Goal: Communication & Community: Share content

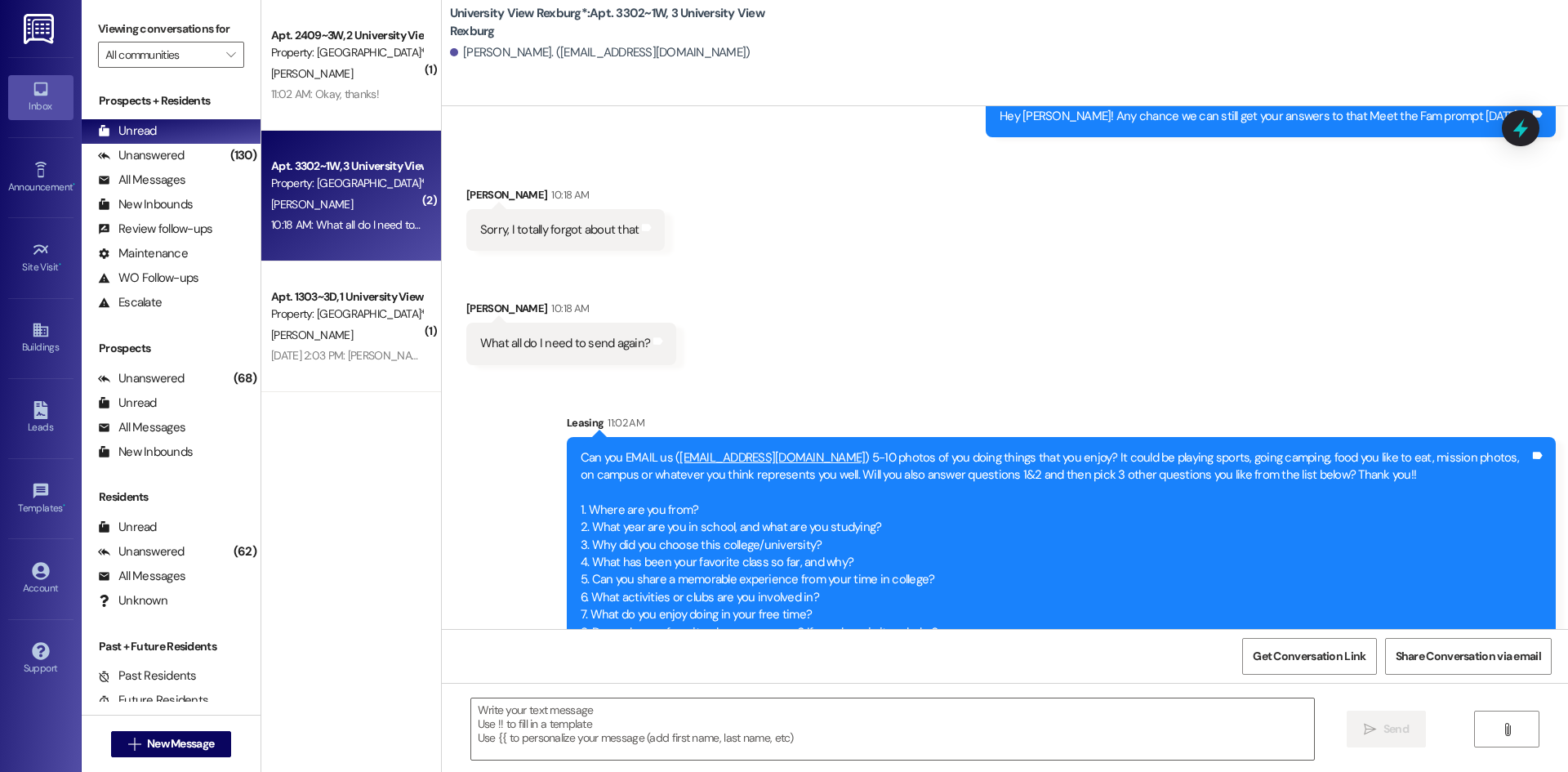
scroll to position [29802, 0]
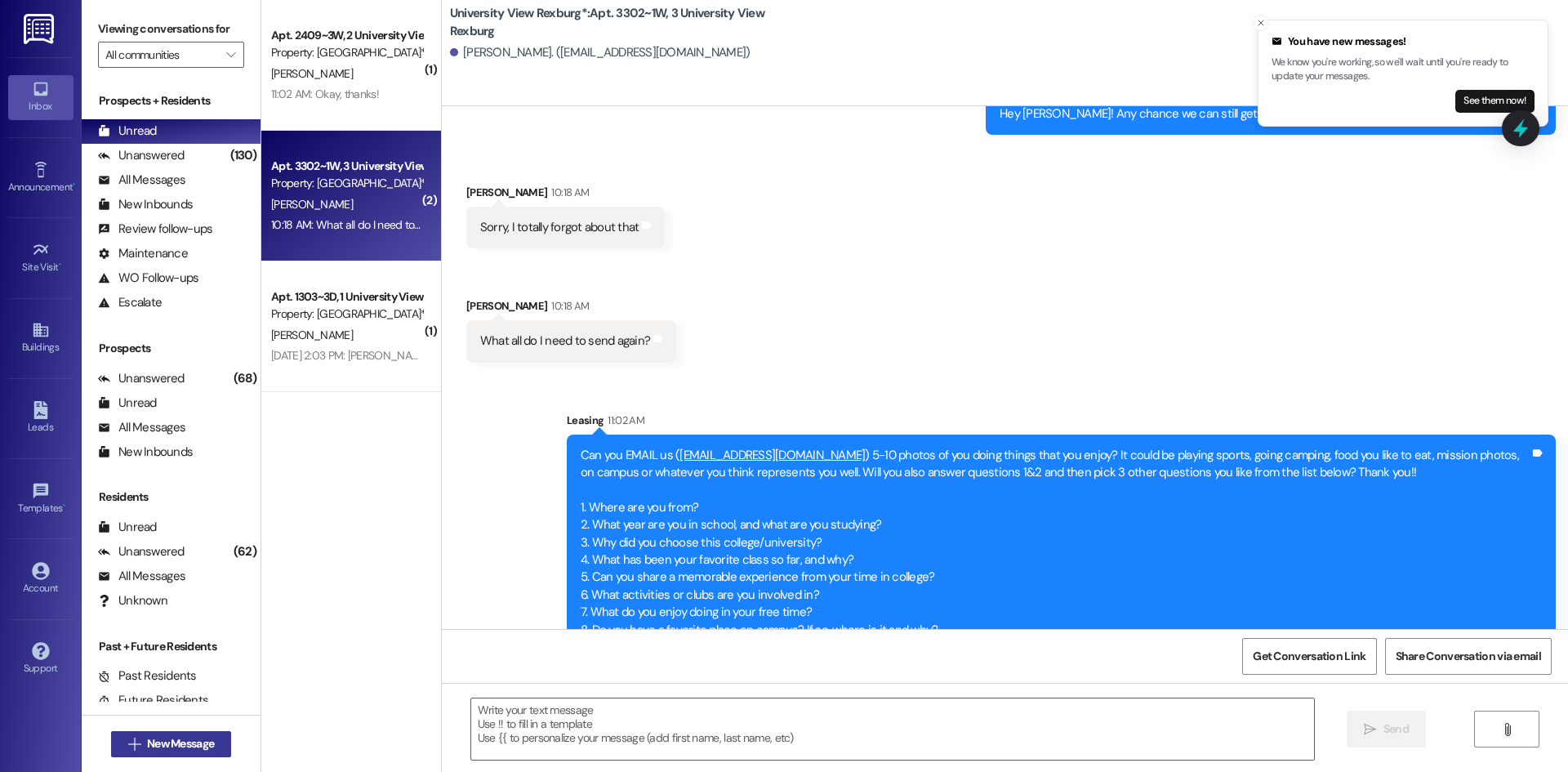
click at [192, 744] on span "New Message" at bounding box center [180, 743] width 67 height 17
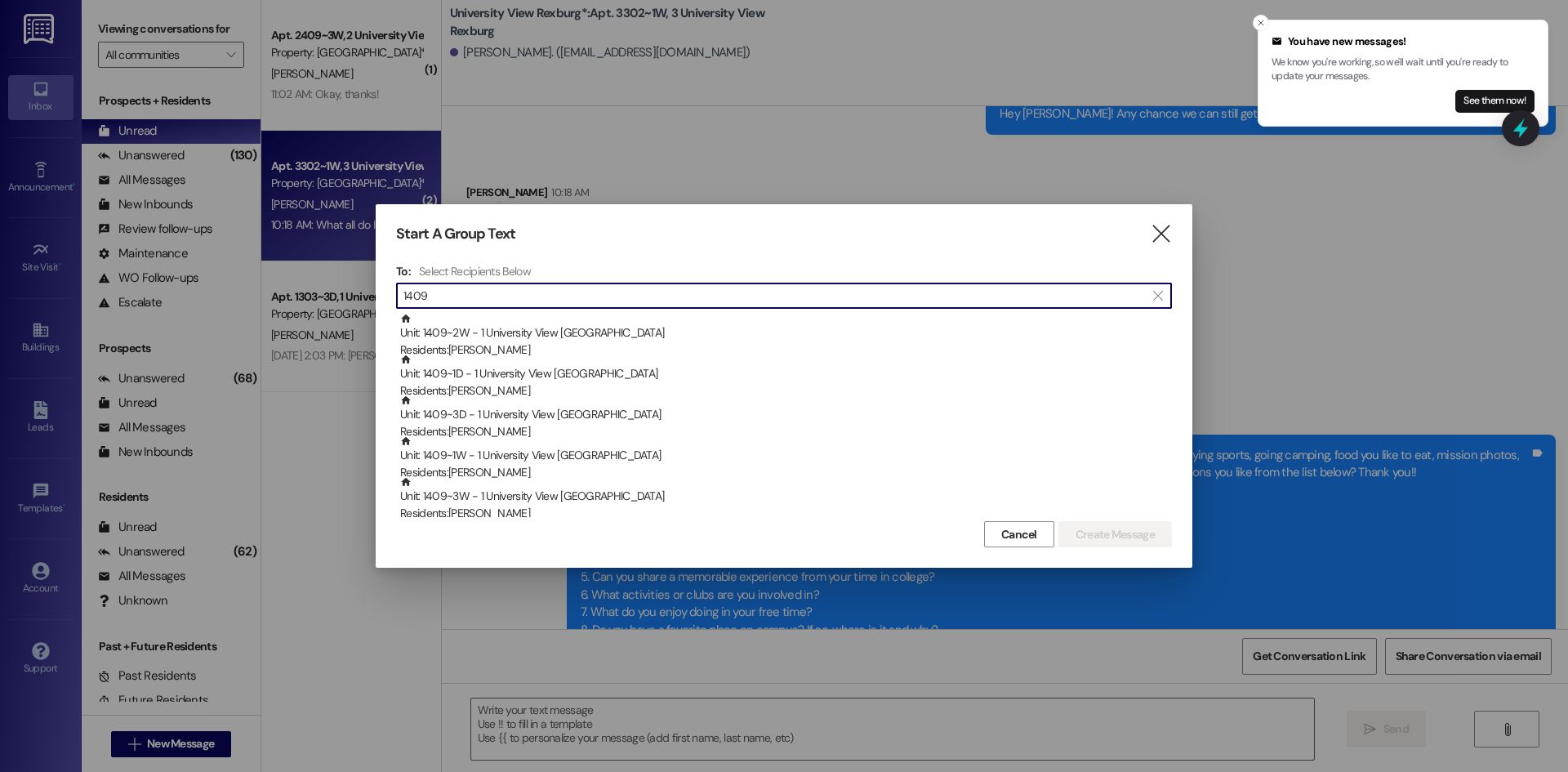
type input "1409"
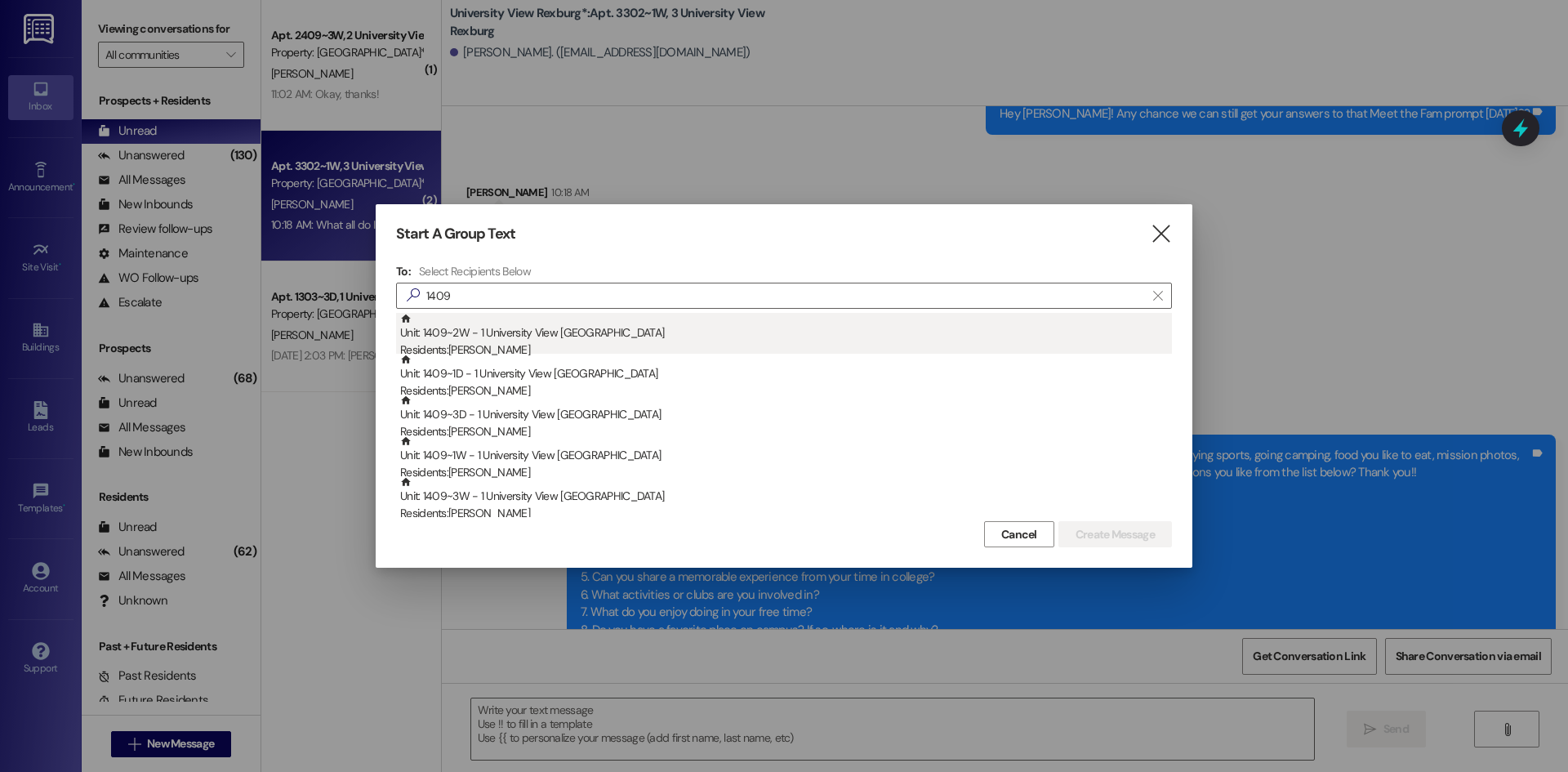
click at [655, 334] on div "Unit: 1409~2W - 1 University View Rexburg Residents: Maci McOmber" at bounding box center [786, 335] width 772 height 46
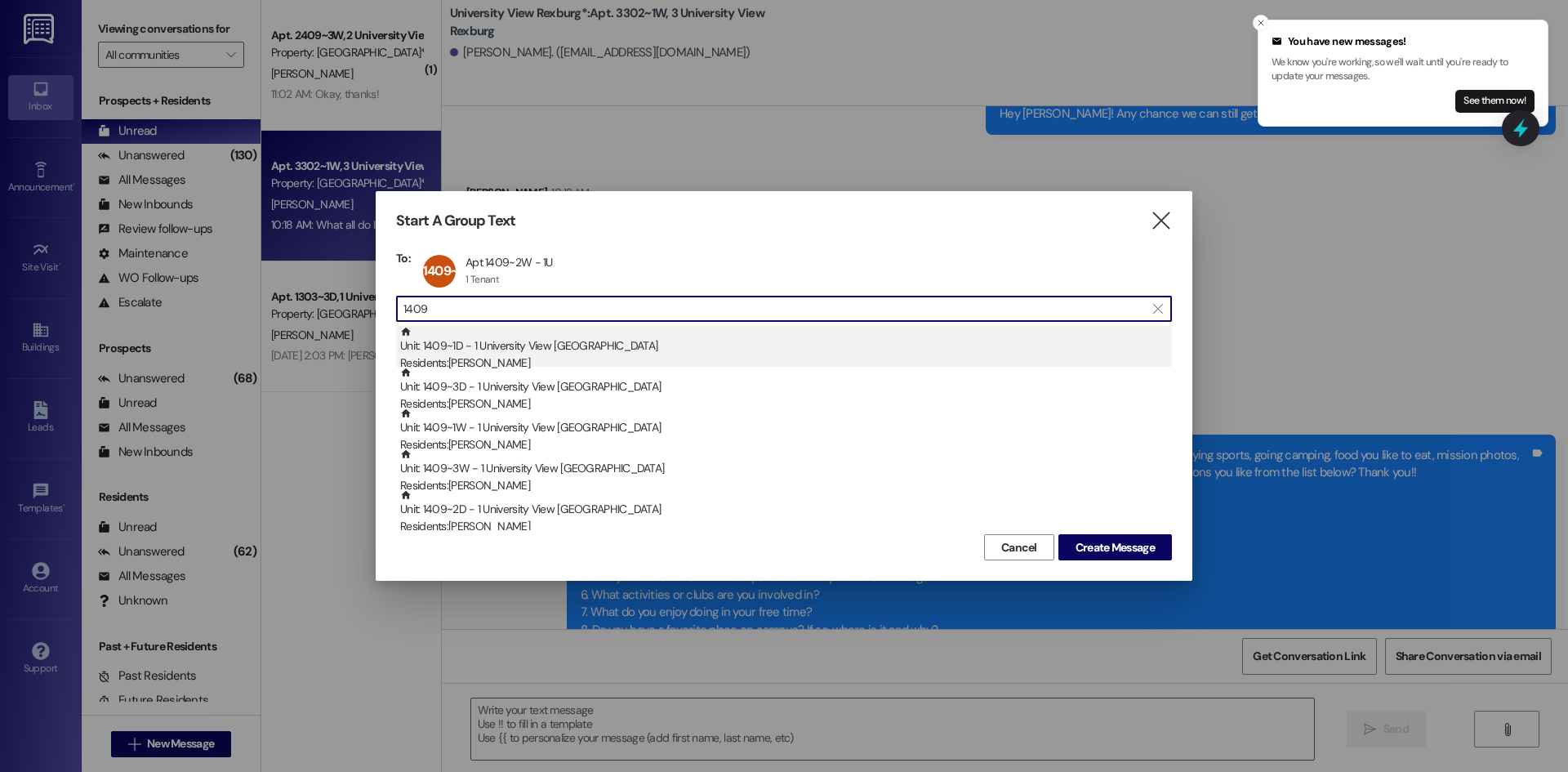
click at [665, 342] on div "Unit: 1409~1D - 1 University View Rexburg Residents: Victoria Aguilar" at bounding box center [786, 348] width 772 height 46
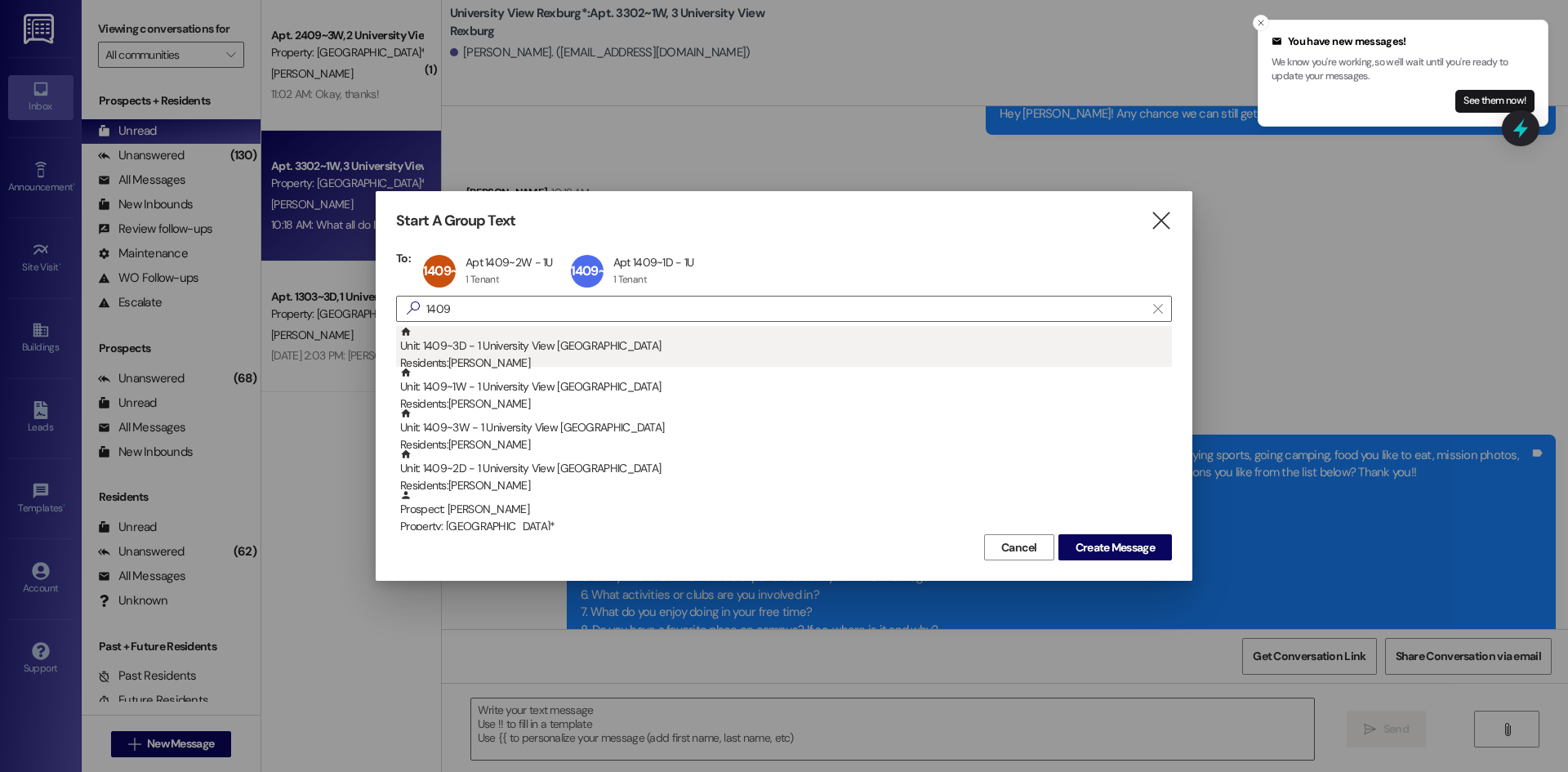
click at [664, 345] on div "Unit: 1409~3D - 1 University View Rexburg Residents: Savannah Jordan" at bounding box center [786, 348] width 772 height 46
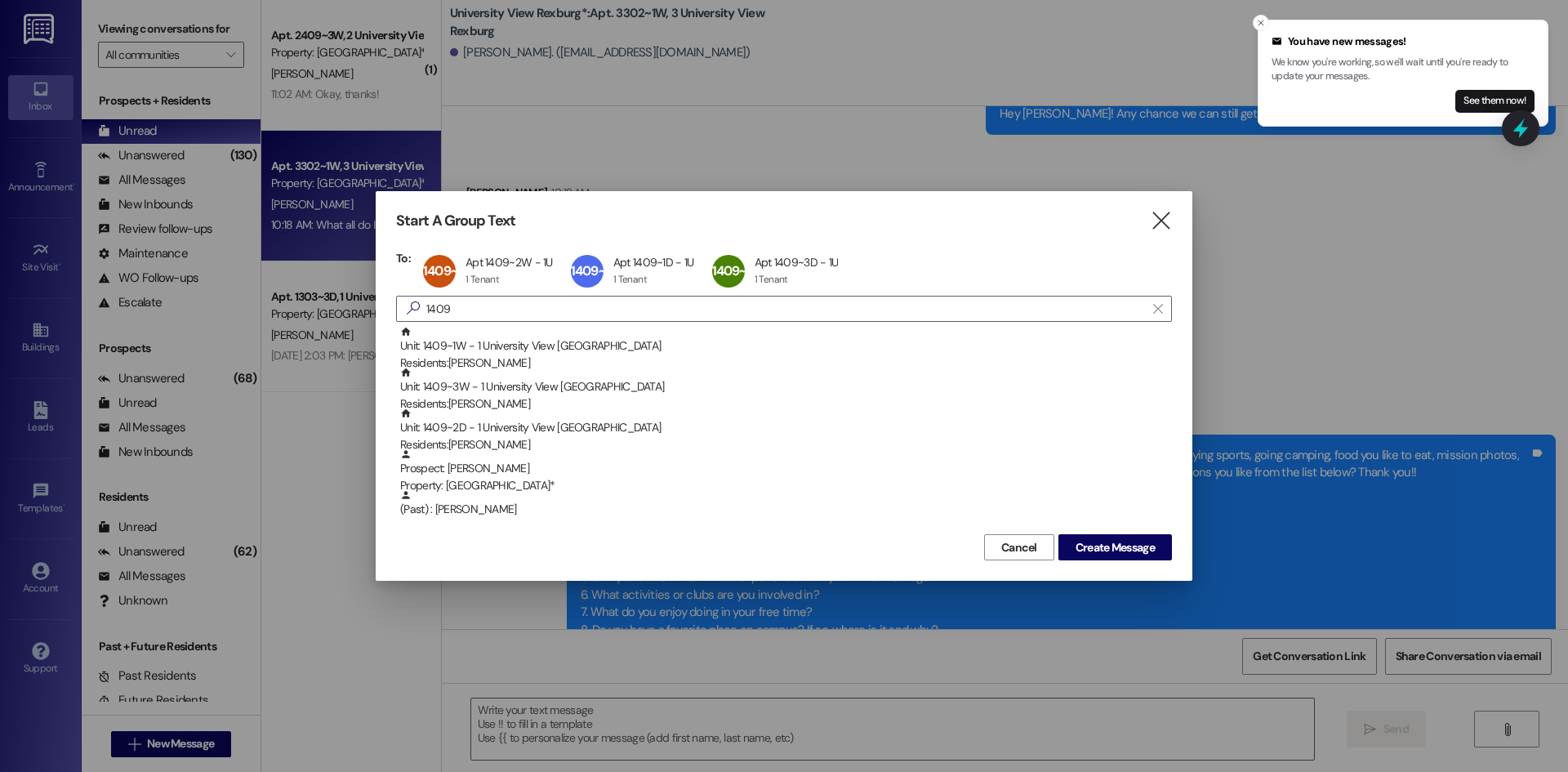
click at [664, 345] on div "Unit: 1409~1W - 1 University View Rexburg Residents: Jennifer Crawford" at bounding box center [786, 348] width 772 height 46
click at [664, 345] on div "Unit: 1409~3W - 1 University View Rexburg Residents: Alexis Cole" at bounding box center [786, 348] width 772 height 46
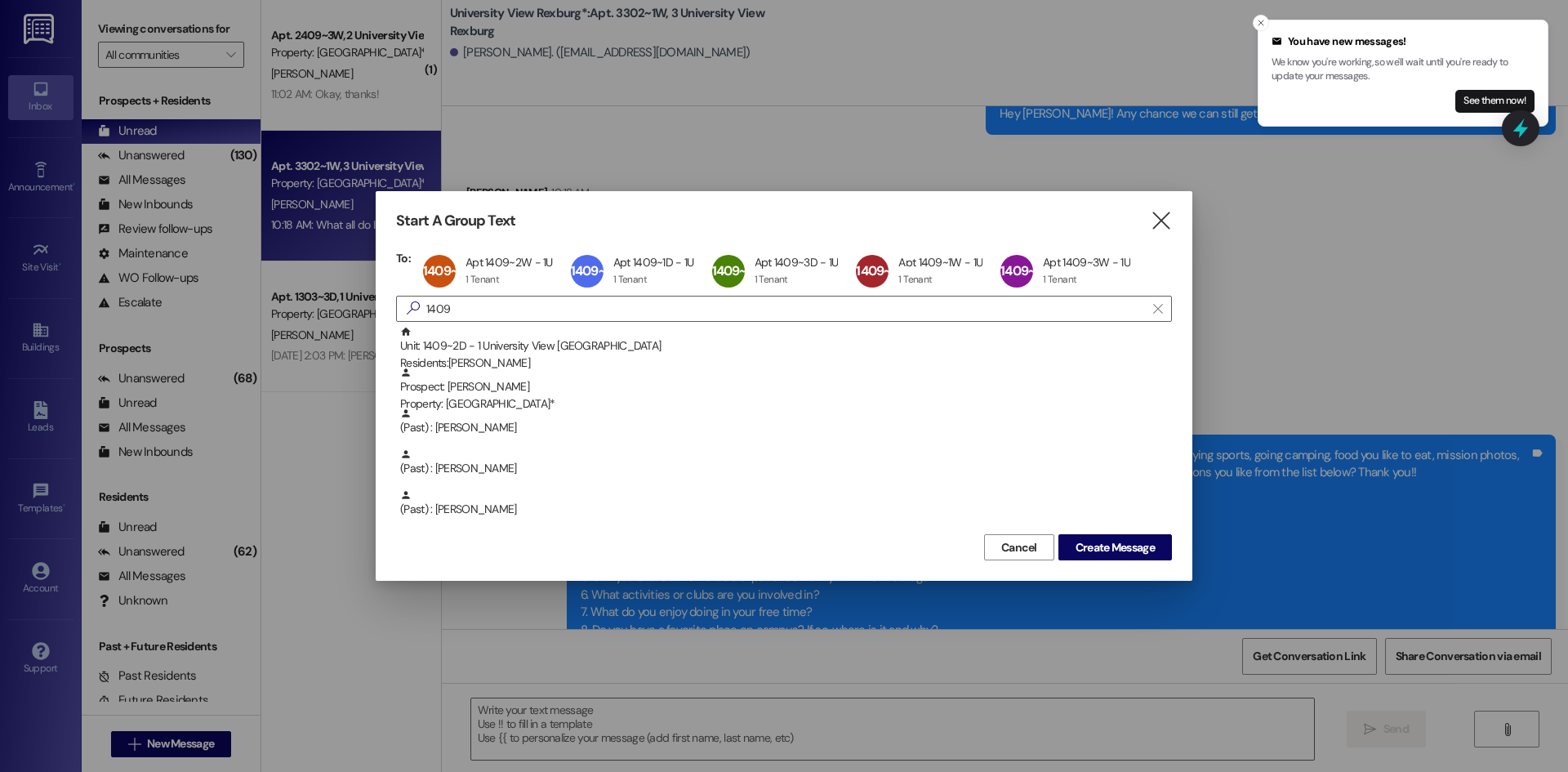
click at [664, 345] on div "Unit: 1409~2D - 1 University View Rexburg Residents: Arianna Mavy" at bounding box center [786, 348] width 772 height 46
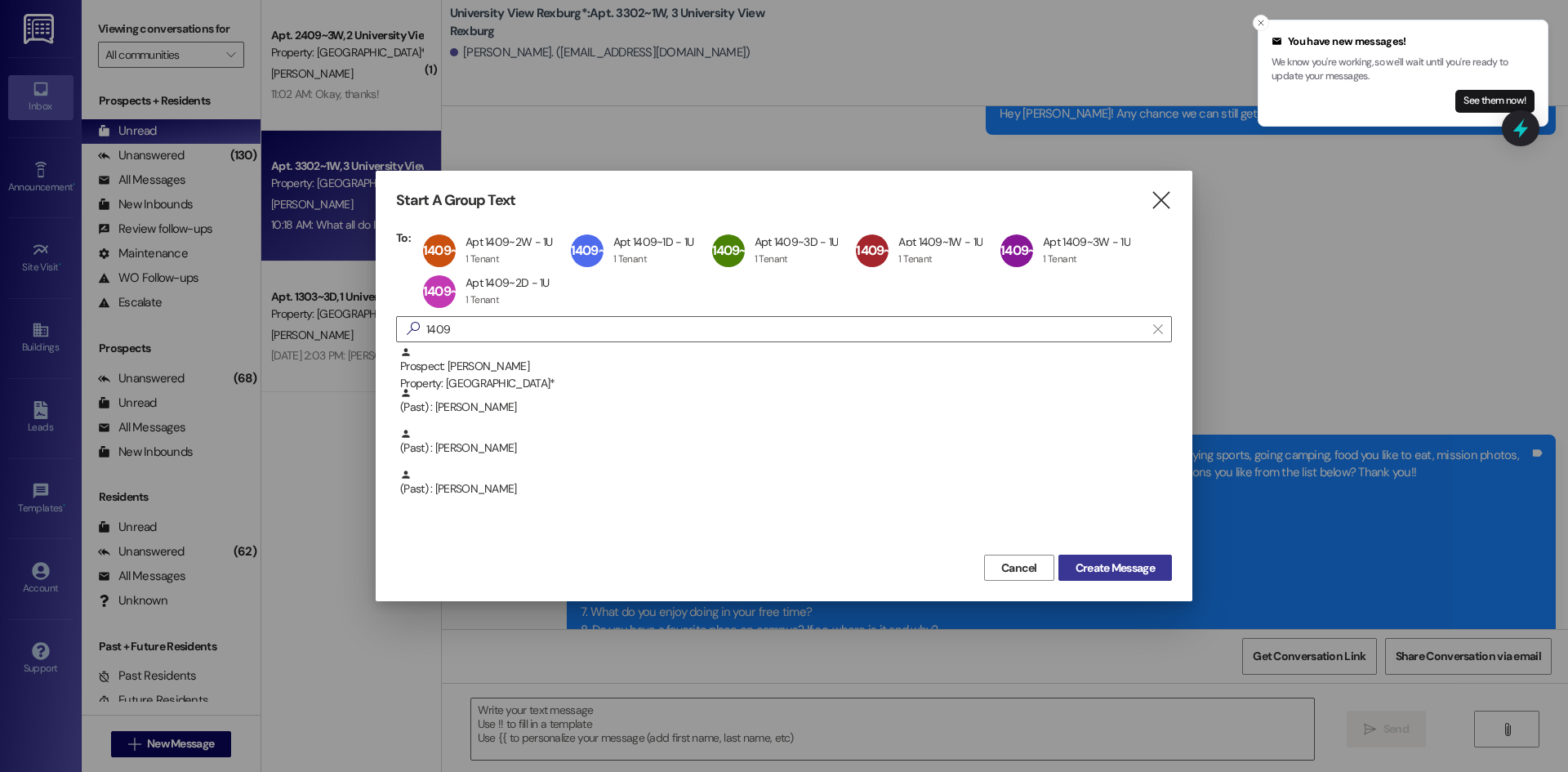
click at [1127, 569] on span "Create Message" at bounding box center [1115, 568] width 79 height 17
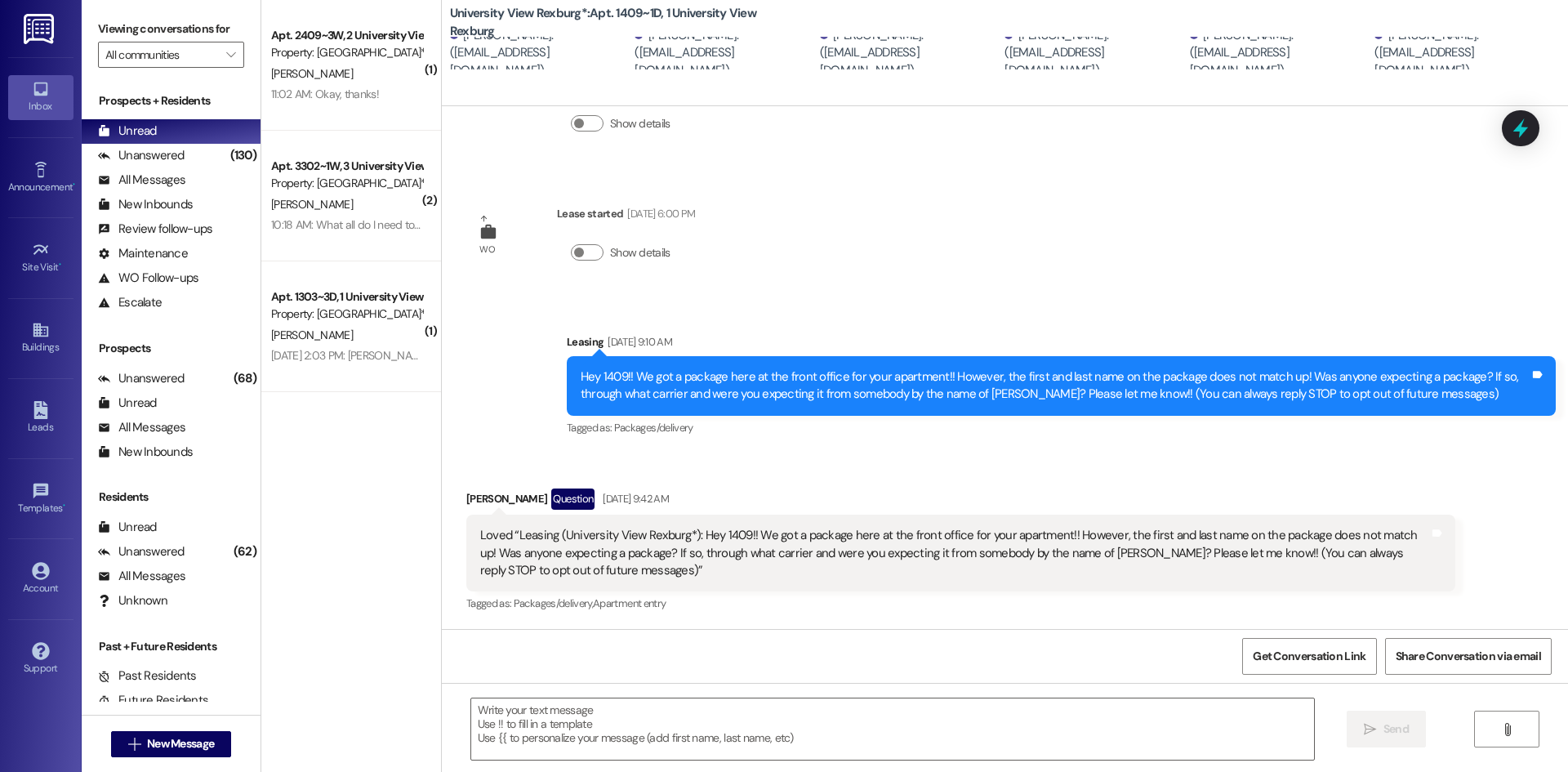
scroll to position [106, 0]
click at [923, 742] on textarea at bounding box center [892, 728] width 843 height 61
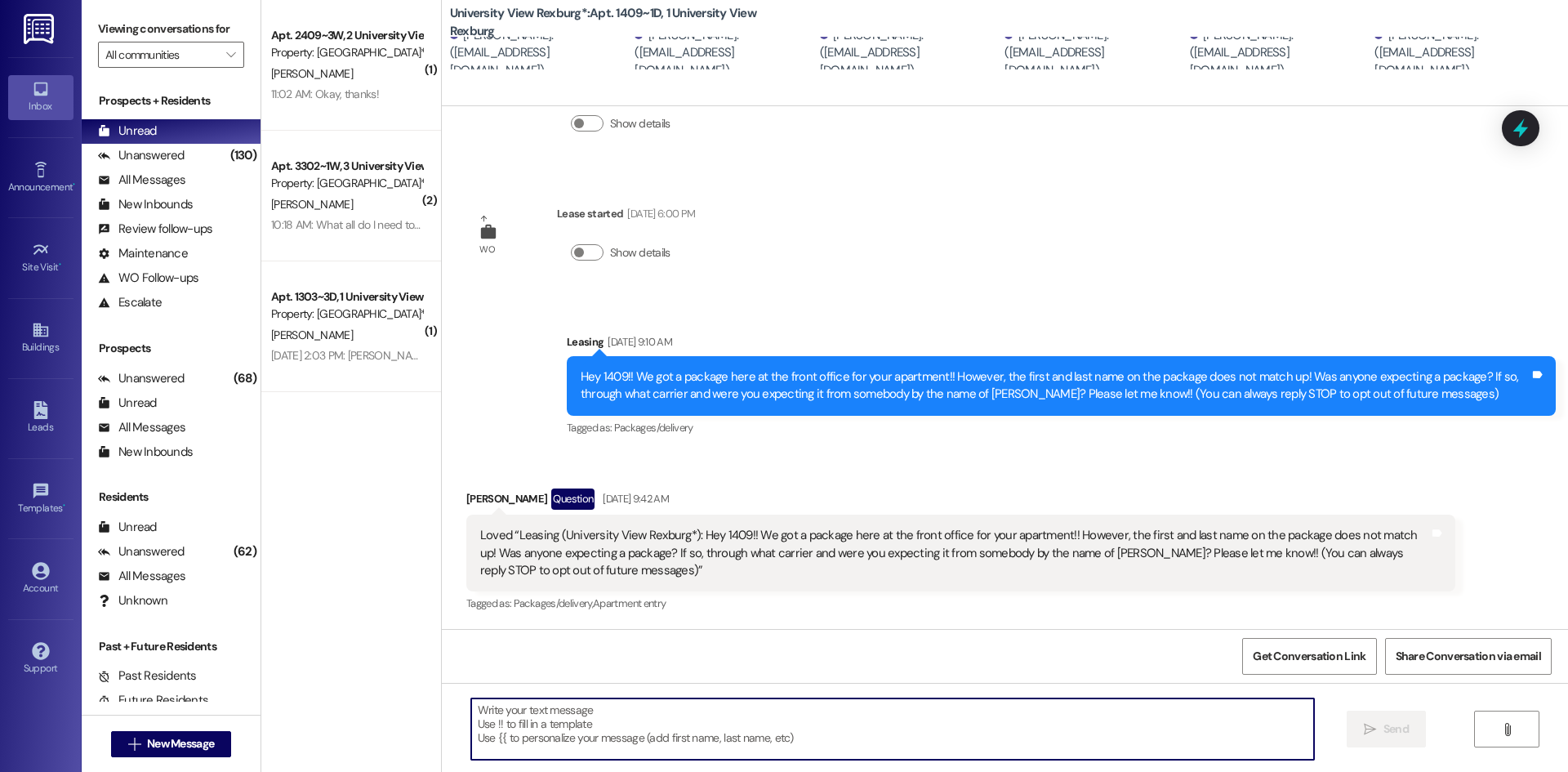
click at [897, 716] on textarea at bounding box center [892, 728] width 843 height 61
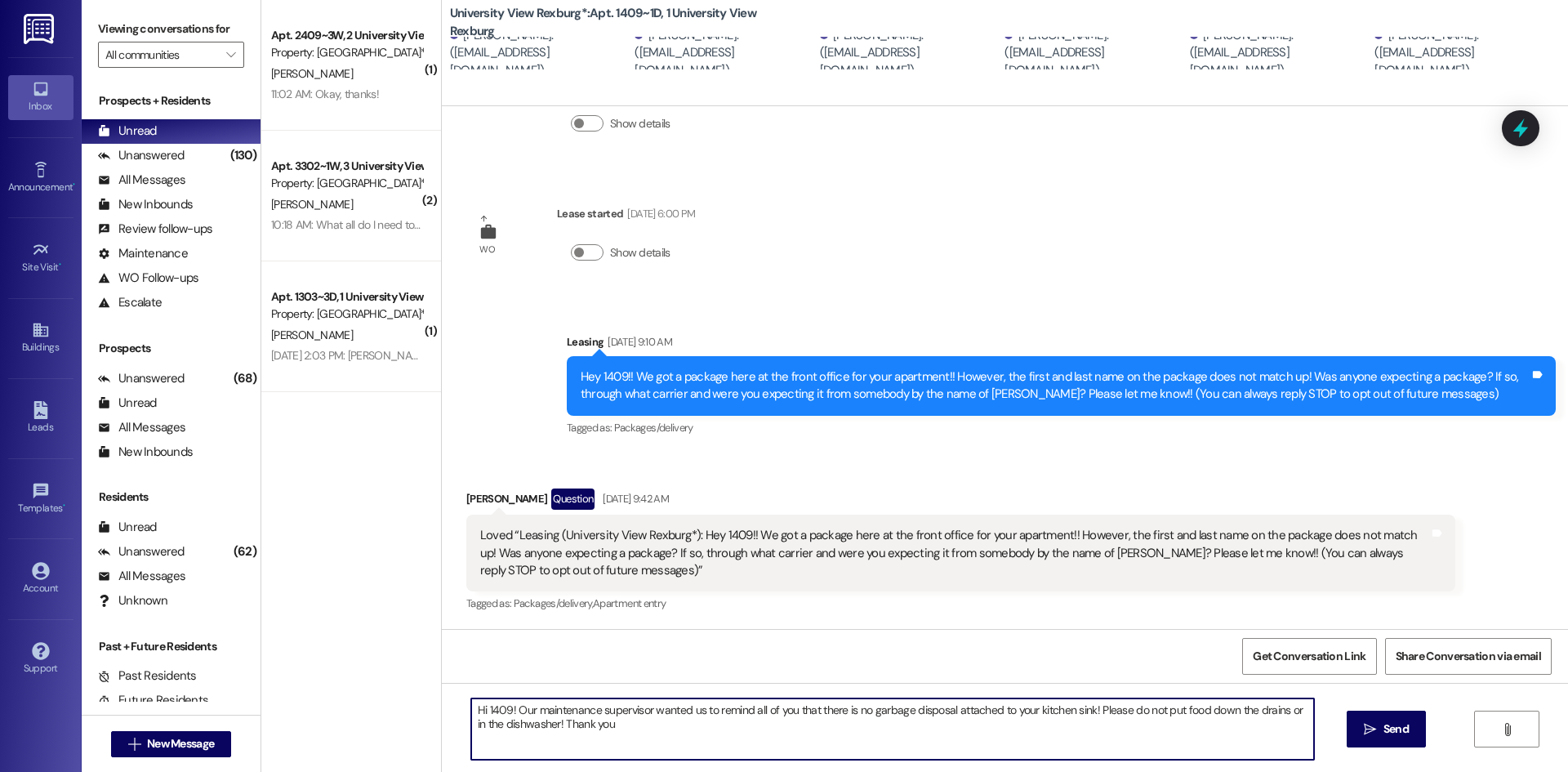
type textarea "Hi 1409! Our maintenance supervisor wanted us to remind all of you that there i…"
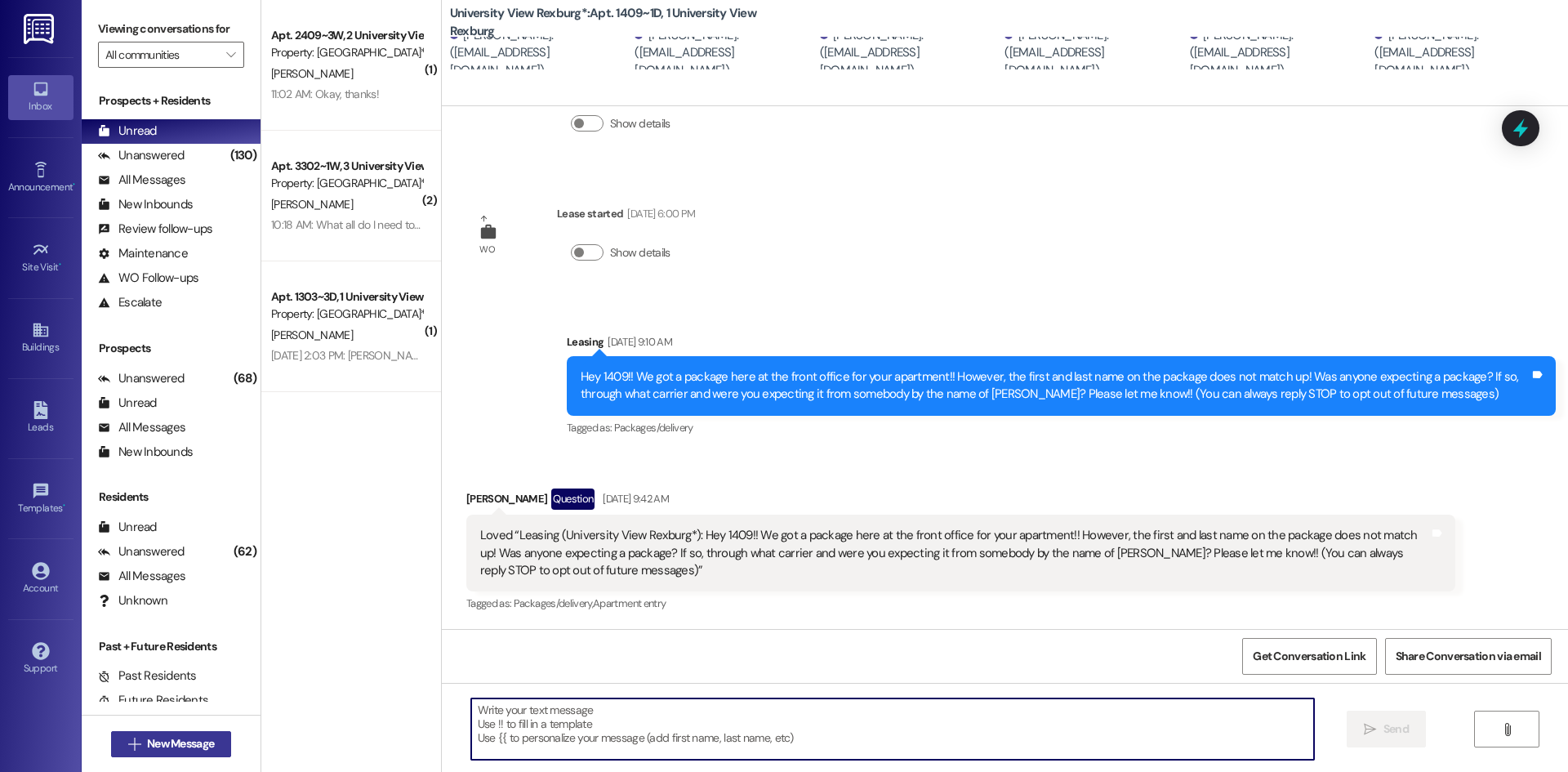
click at [181, 744] on span "New Message" at bounding box center [180, 743] width 67 height 17
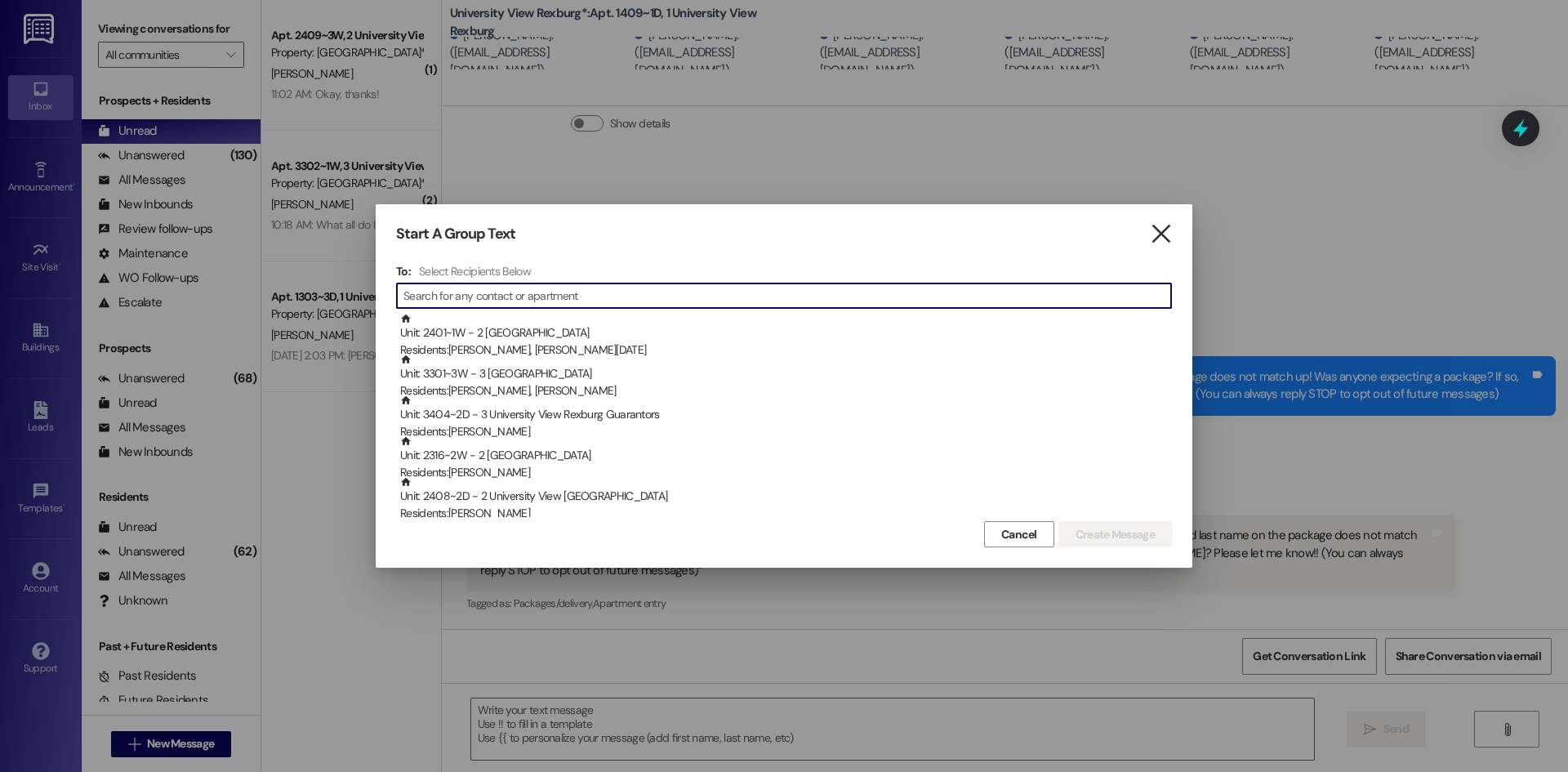
click at [1157, 231] on icon "" at bounding box center [1161, 233] width 22 height 17
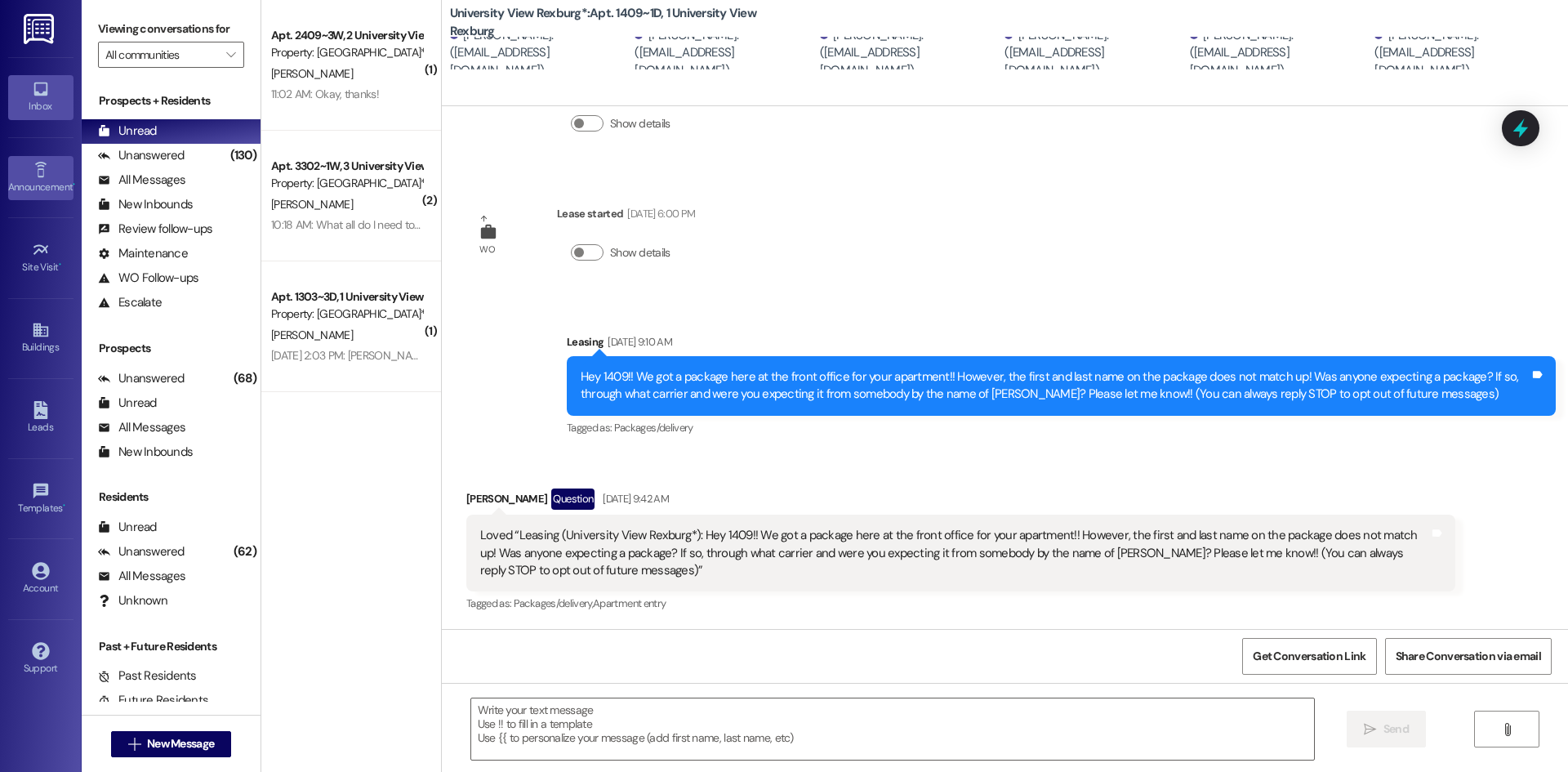
click at [52, 175] on link "Announcement •" at bounding box center [41, 178] width 66 height 44
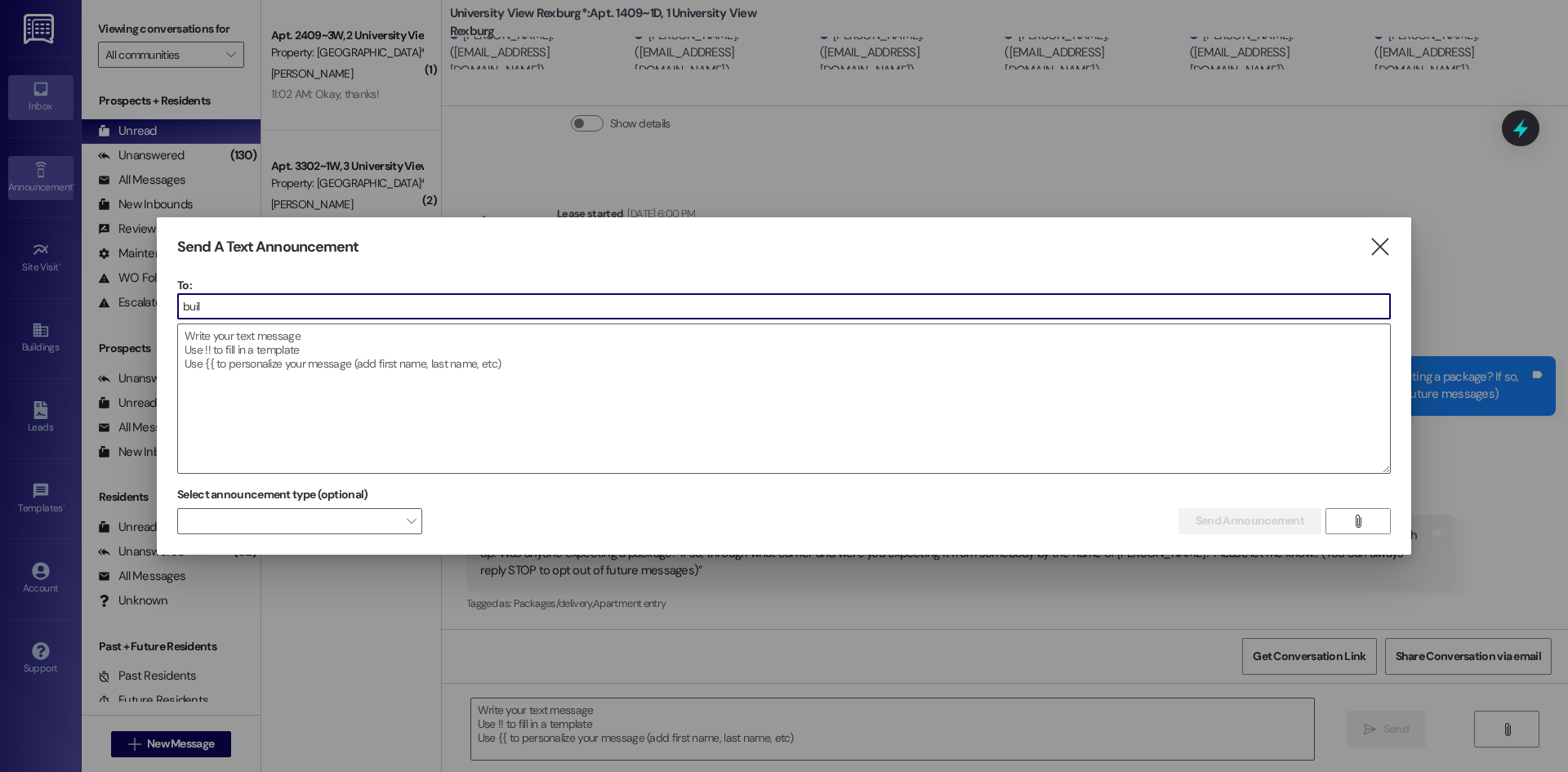
type input "build"
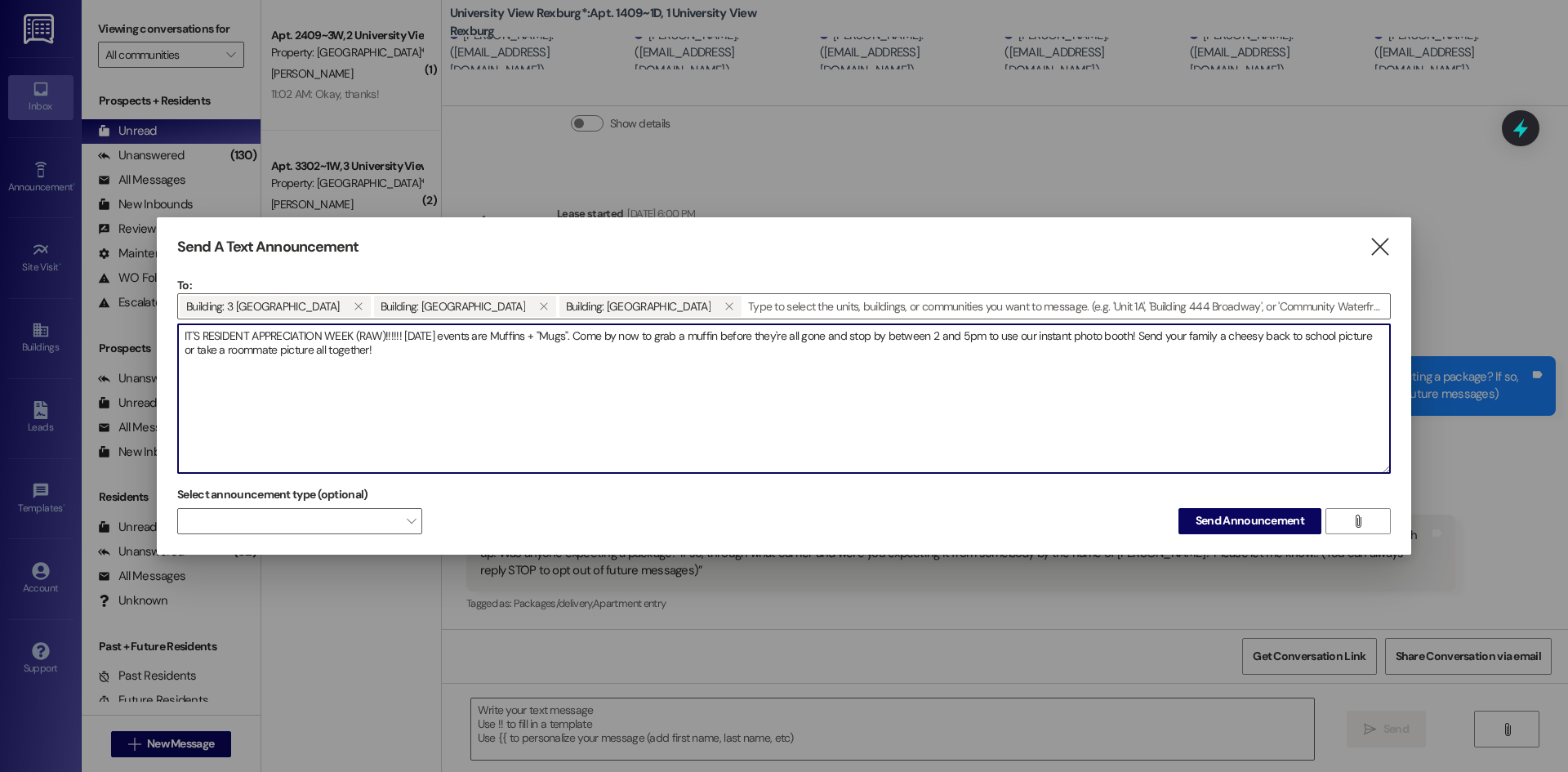
click at [630, 340] on textarea "IT'S RESIDENT APPRECIATION WEEK (RAW)!!!!!! Today's events are Muffins + "Mugs"…" at bounding box center [784, 398] width 1212 height 149
click at [397, 349] on textarea "IT'S RESIDENT APPRECIATION WEEK (RAW)!!!!!! Today's events are Muffins + "Mugs"…" at bounding box center [784, 398] width 1212 height 149
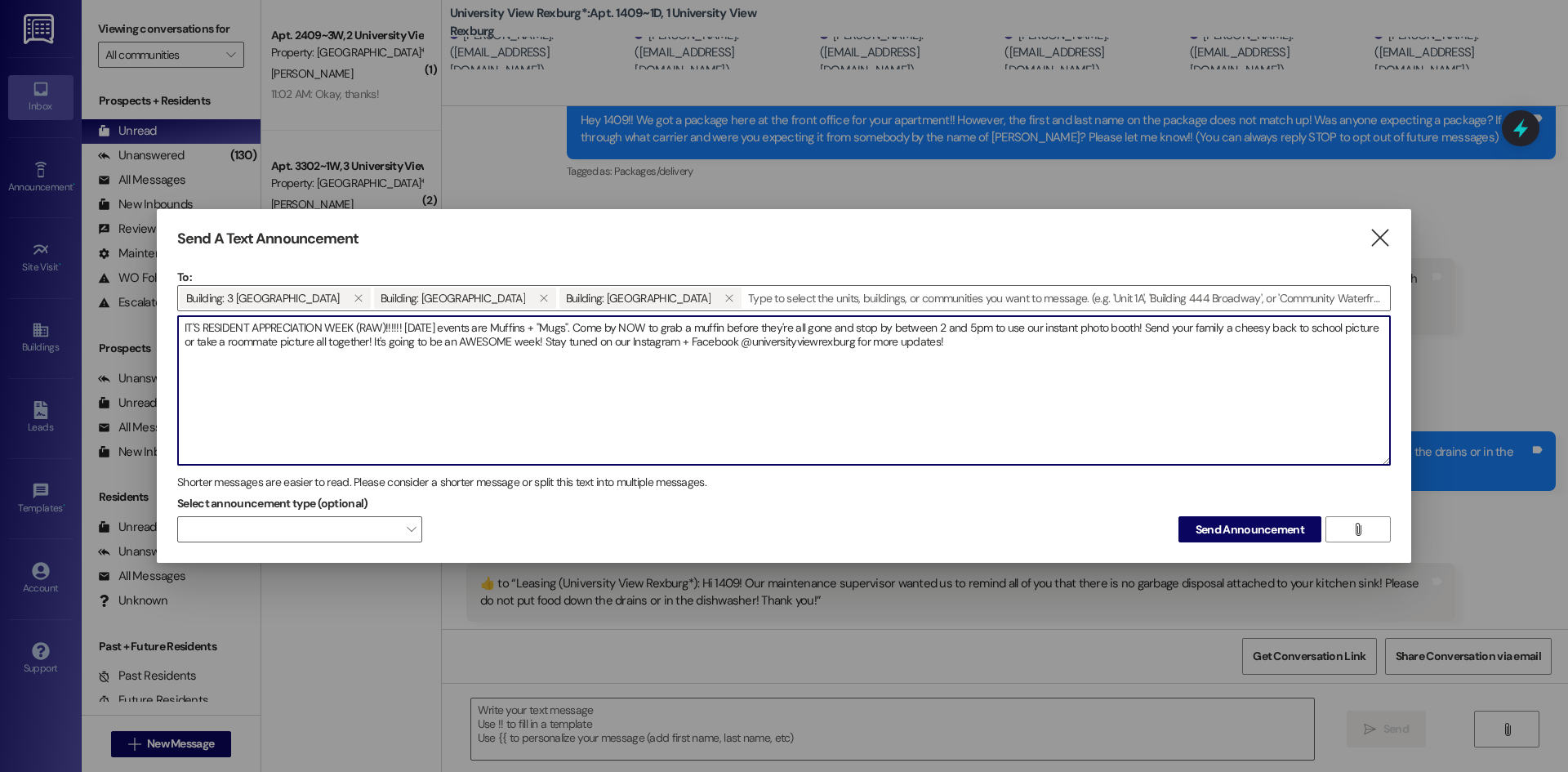
scroll to position [366, 0]
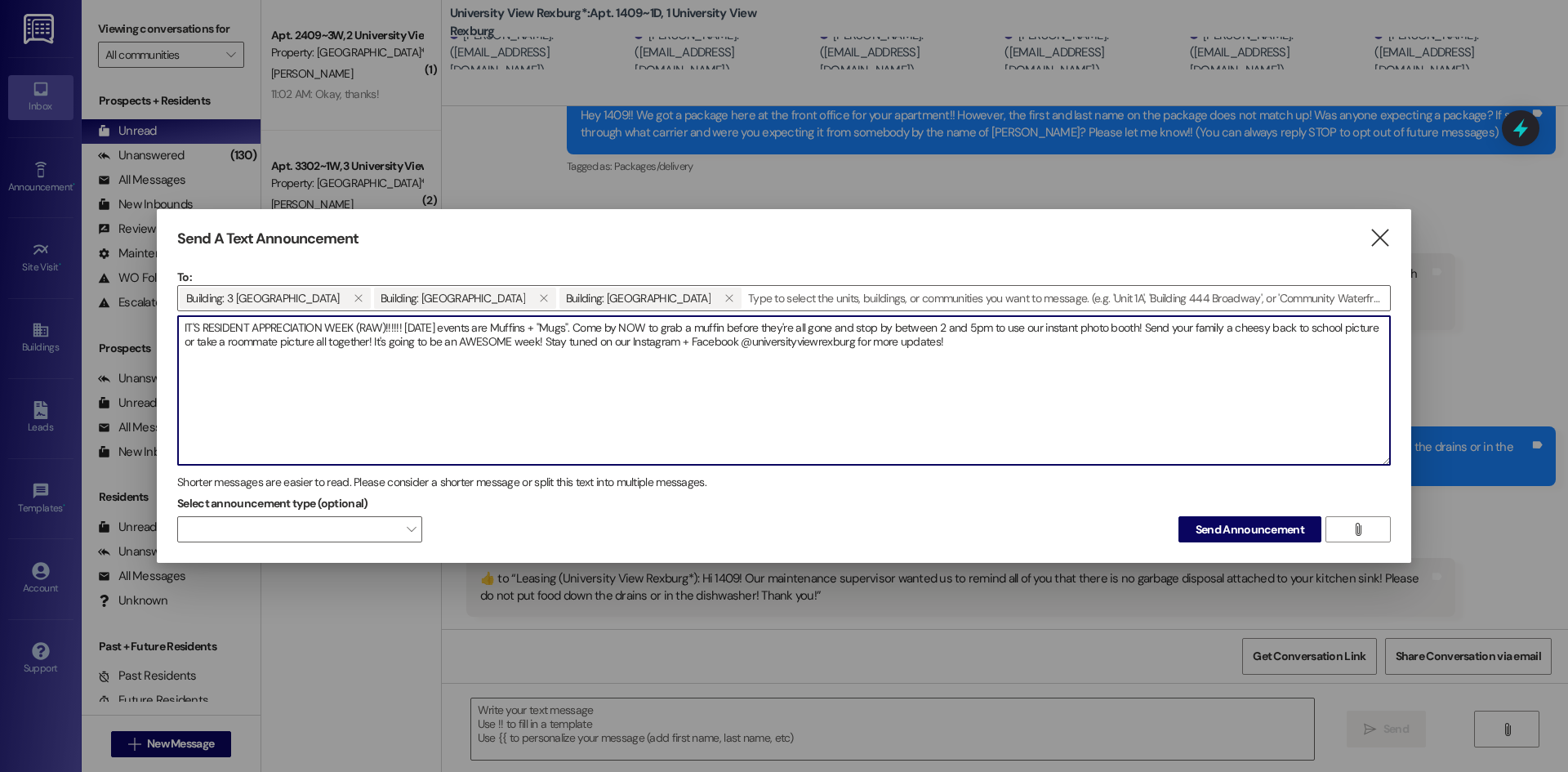
drag, startPoint x: 543, startPoint y: 344, endPoint x: 967, endPoint y: 341, distance: 424.0
click at [967, 341] on textarea "IT'S RESIDENT APPRECIATION WEEK (RAW)!!!!!! Today's events are Muffins + "Mugs"…" at bounding box center [784, 390] width 1212 height 149
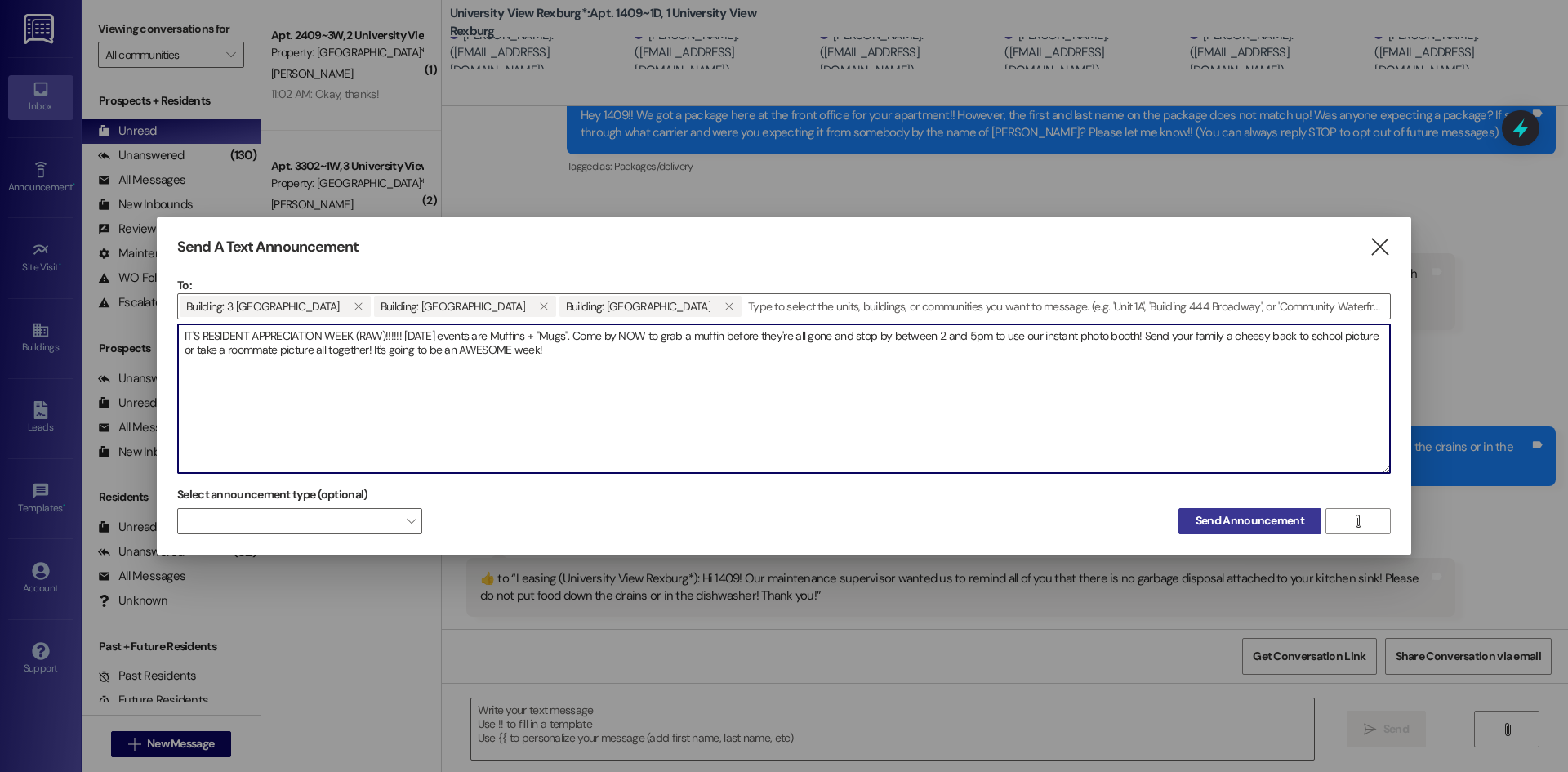
type textarea "IT'S RESIDENT APPRECIATION WEEK (RAW)!!!!!! [DATE] events are Muffins + "Mugs".…"
click at [1259, 530] on span "Send Announcement" at bounding box center [1250, 520] width 108 height 17
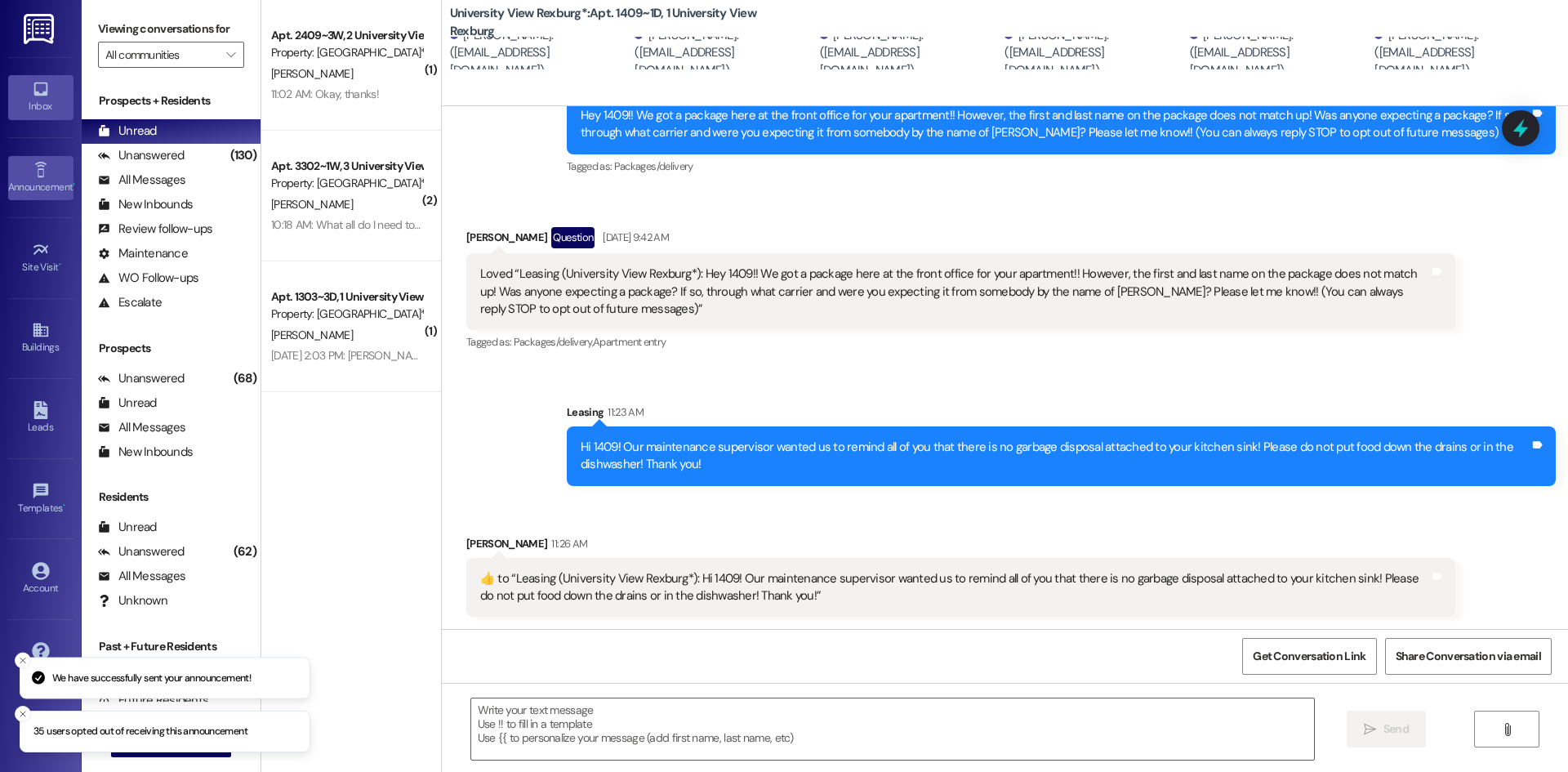
click at [33, 180] on div "Announcement •" at bounding box center [41, 187] width 82 height 16
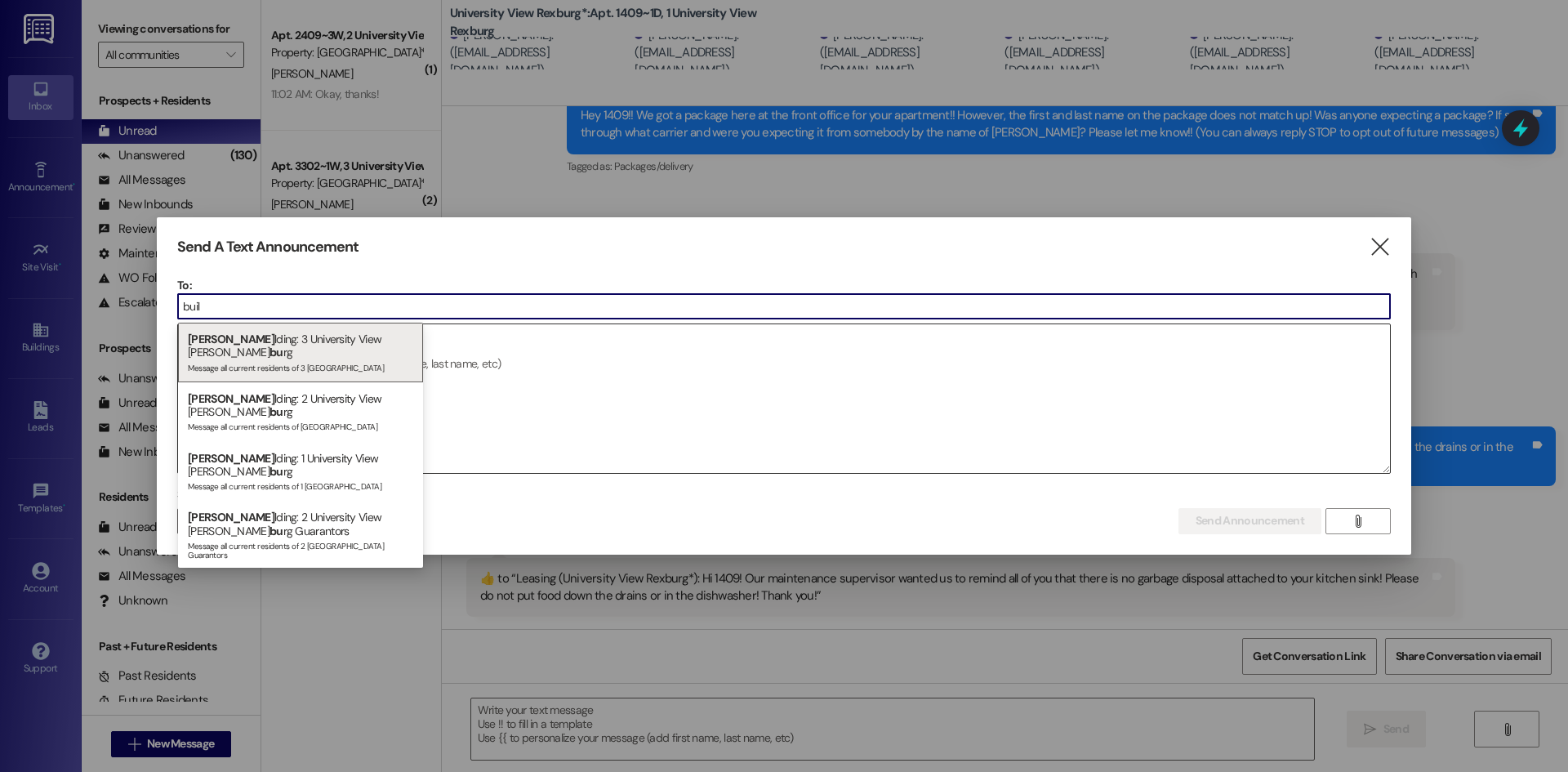
type input "buil"
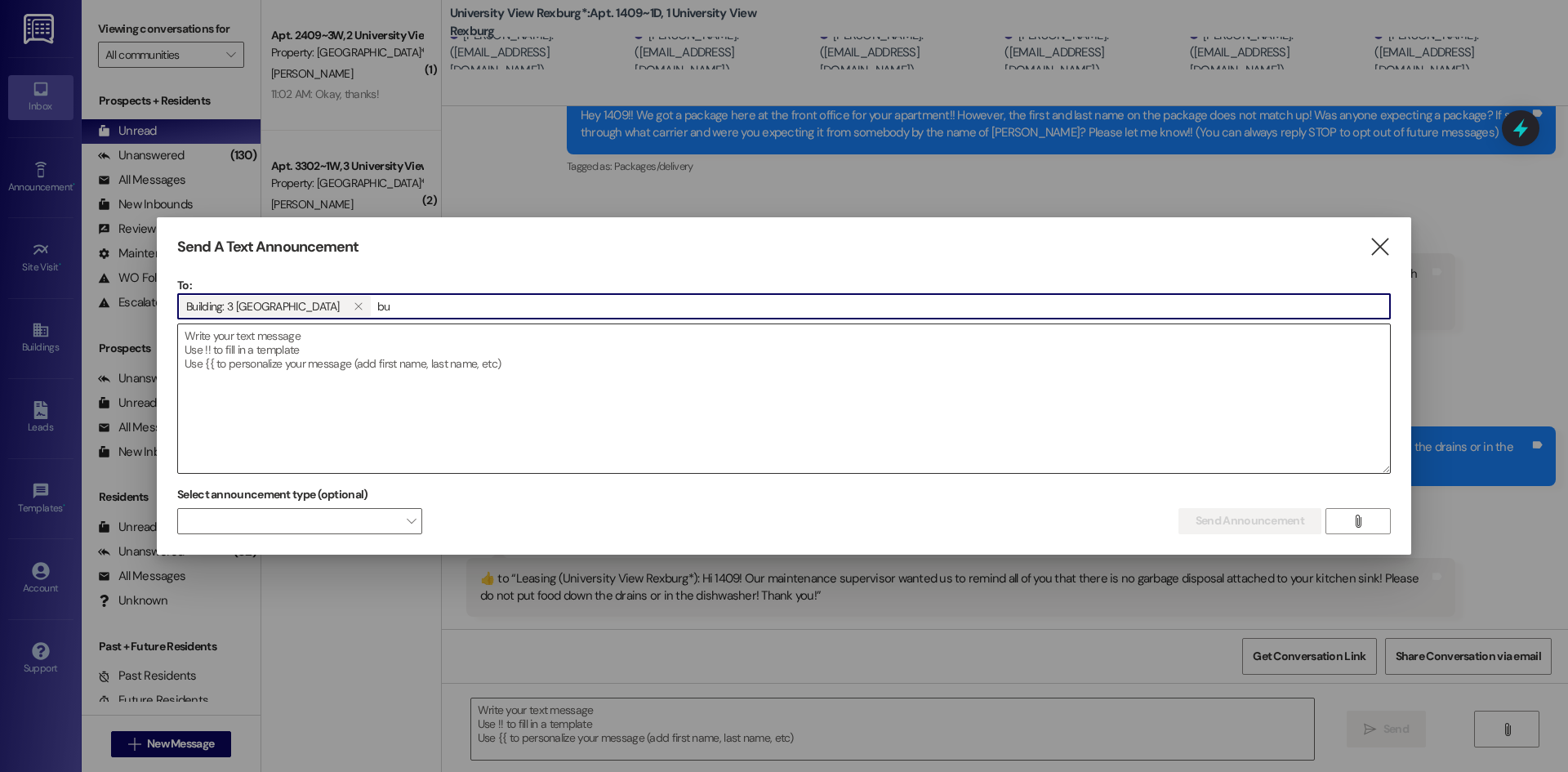
type input "[PERSON_NAME]"
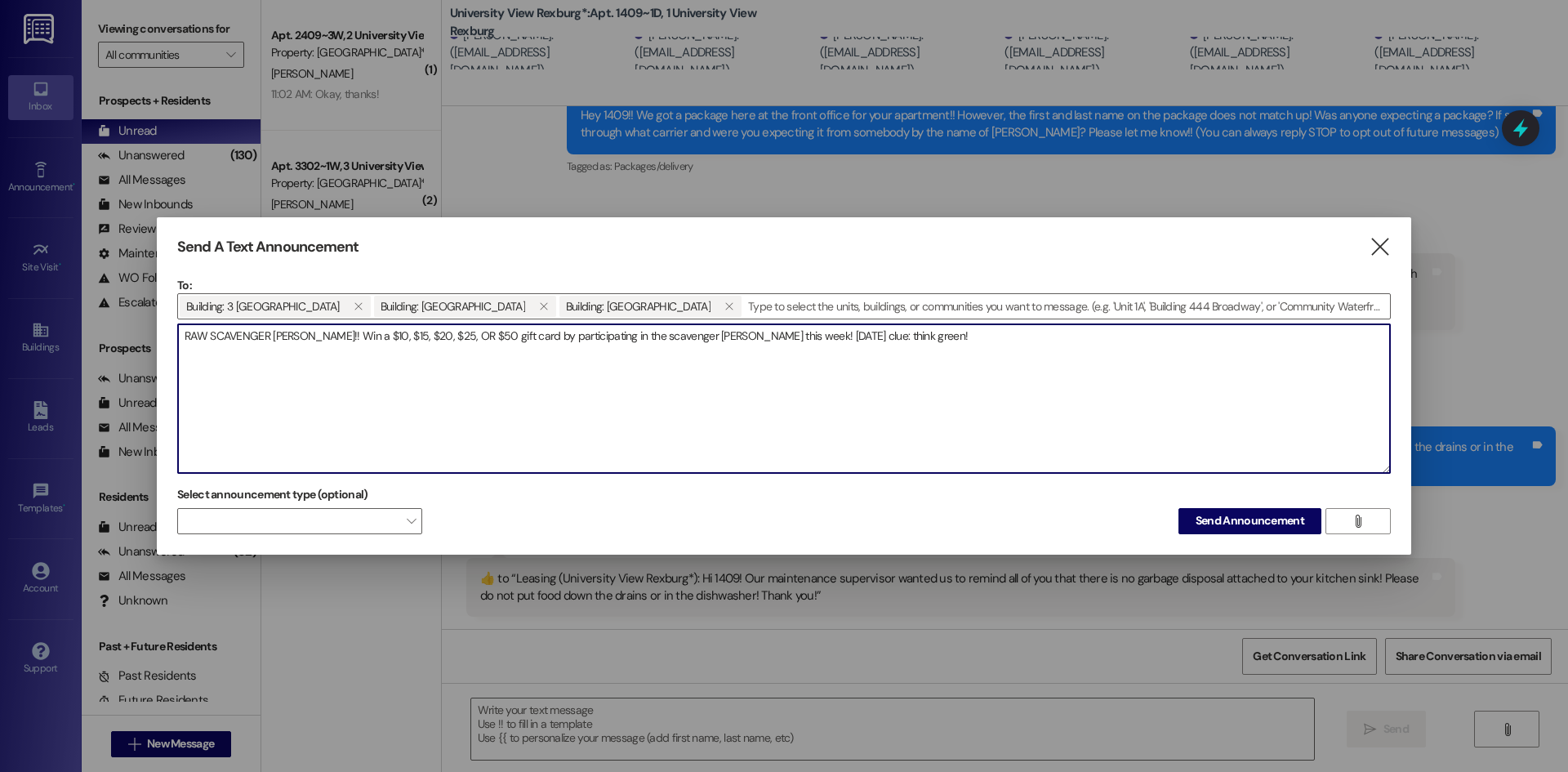
paste textarea "Stay tuned on our Instagram + Facebook @universityviewrexburg for more updates!"
type textarea "RAW SCAVENGER HUNT!! Win a $10, $15, $20, $25, OR $50 gift card by participatin…"
click at [1205, 522] on span "Send Announcement" at bounding box center [1250, 520] width 108 height 17
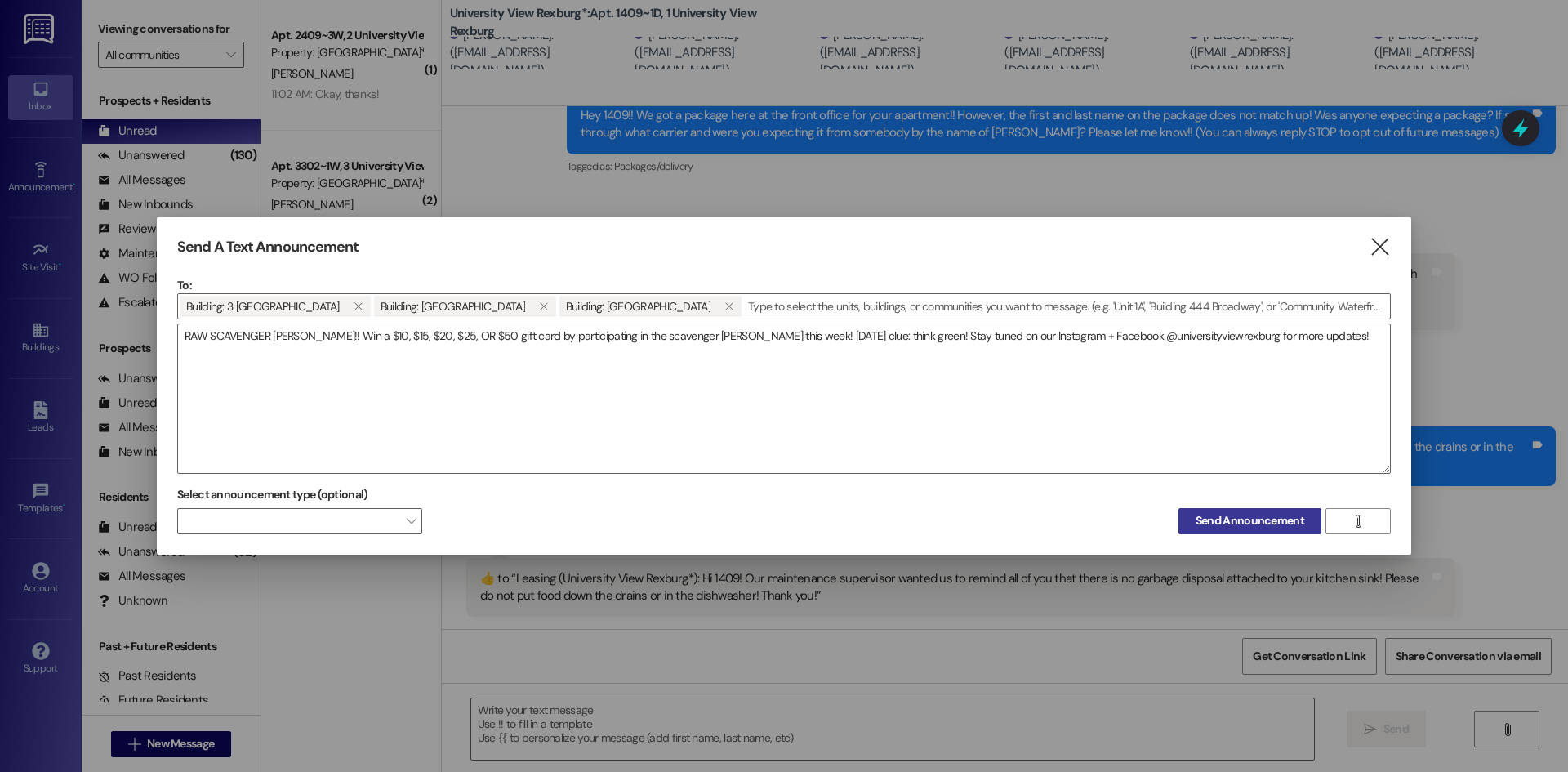
click at [1254, 522] on span "Send Announcement" at bounding box center [1250, 520] width 108 height 17
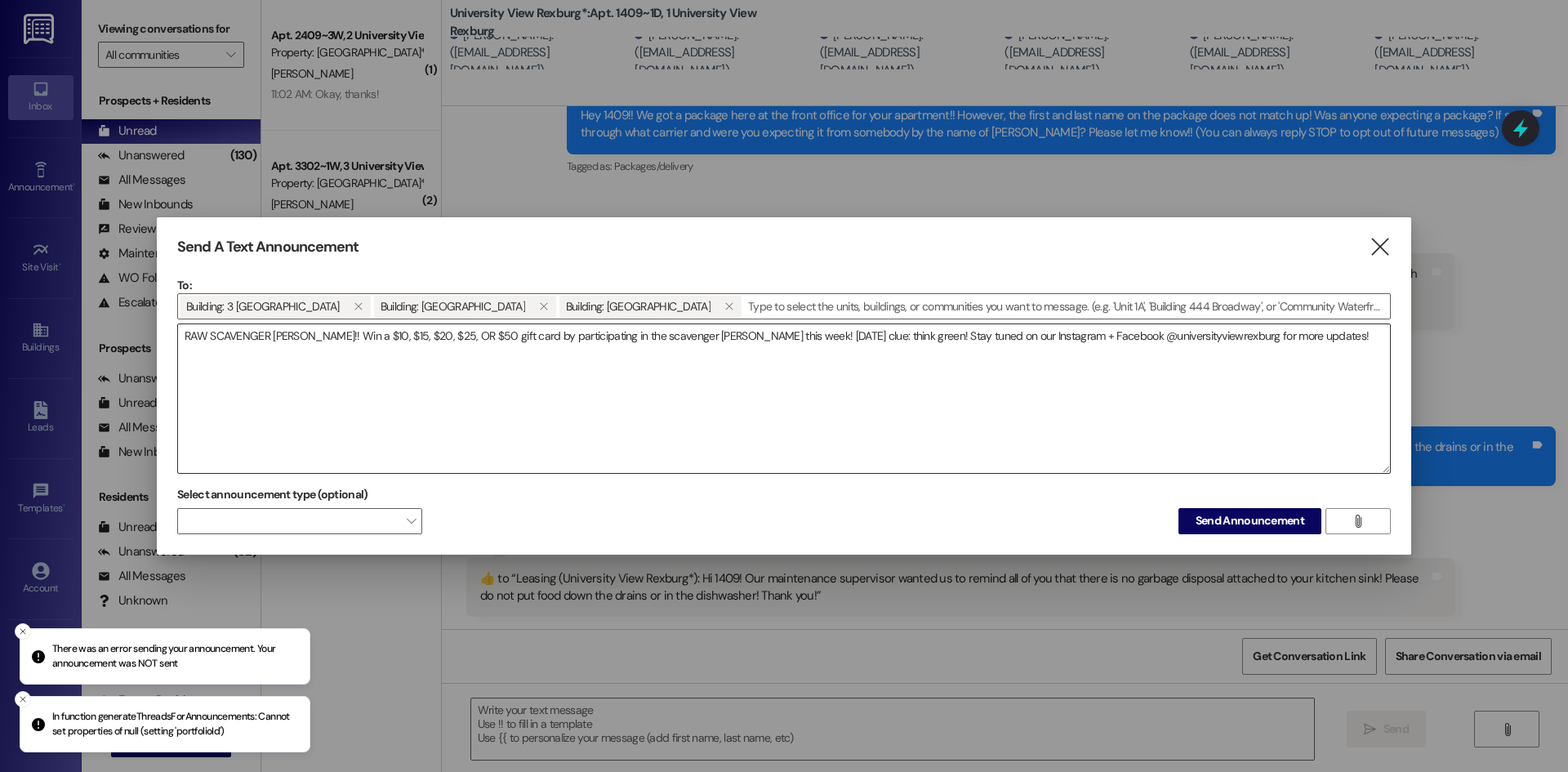
click at [1315, 346] on textarea "RAW SCAVENGER HUNT!! Win a $10, $15, $20, $25, OR $50 gift card by participatin…" at bounding box center [784, 398] width 1212 height 149
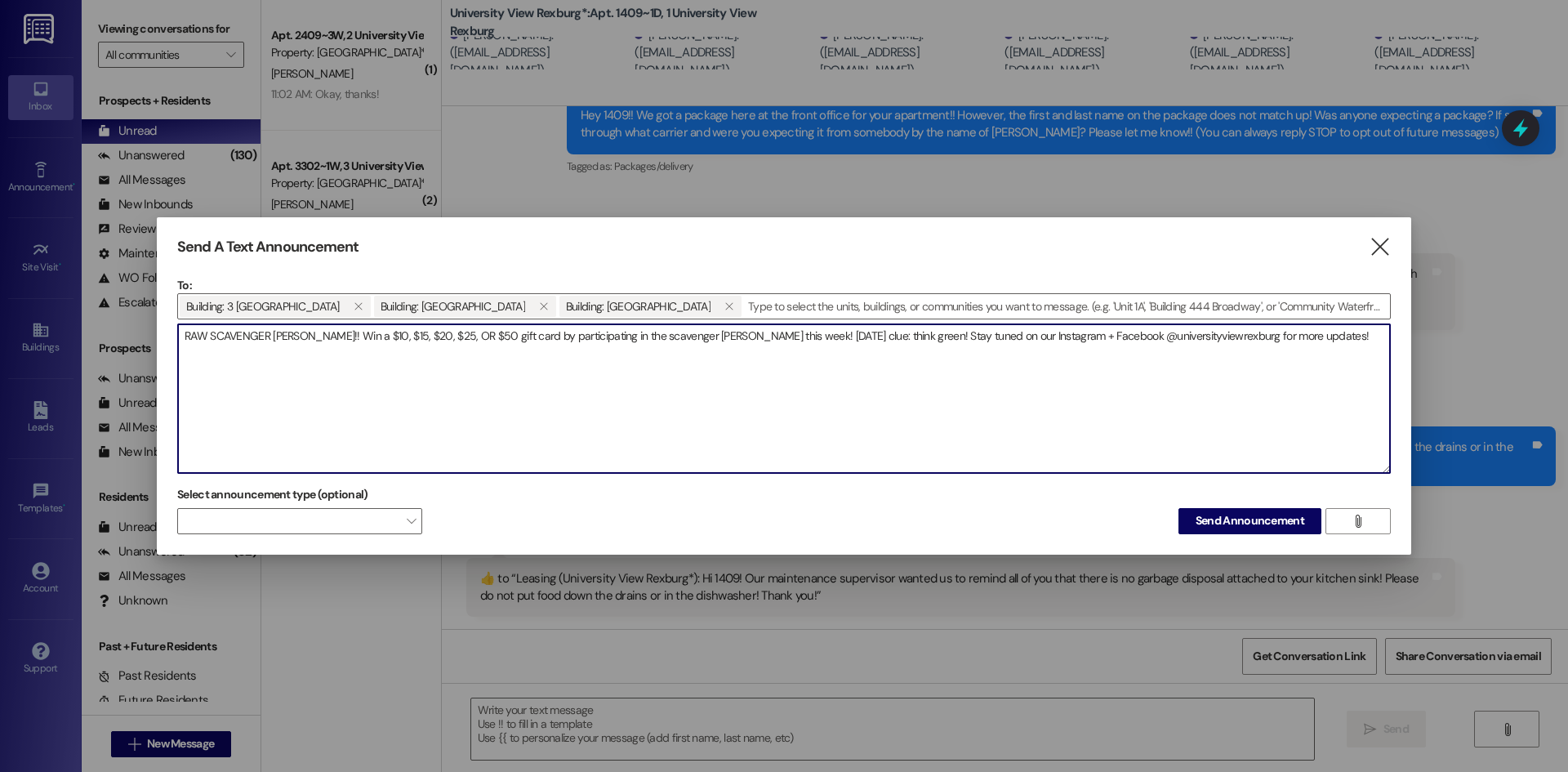
drag, startPoint x: 1284, startPoint y: 340, endPoint x: 165, endPoint y: 355, distance: 1119.1
click at [166, 355] on div "Send A Text Announcement  To: Building: 3 University View Rexburg  Building: …" at bounding box center [784, 386] width 1254 height 337
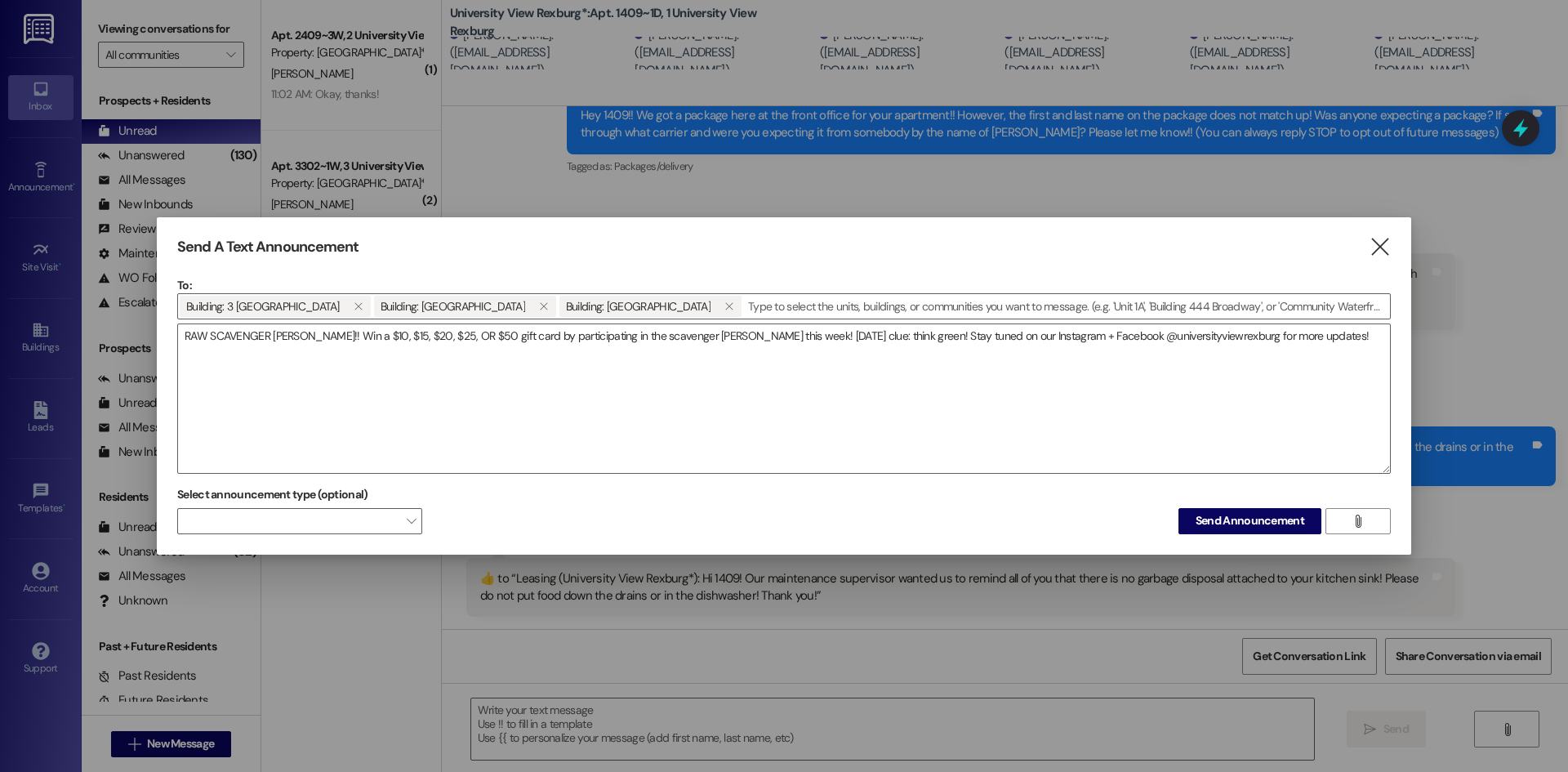
click at [1212, 511] on button "Send Announcement" at bounding box center [1250, 520] width 143 height 26
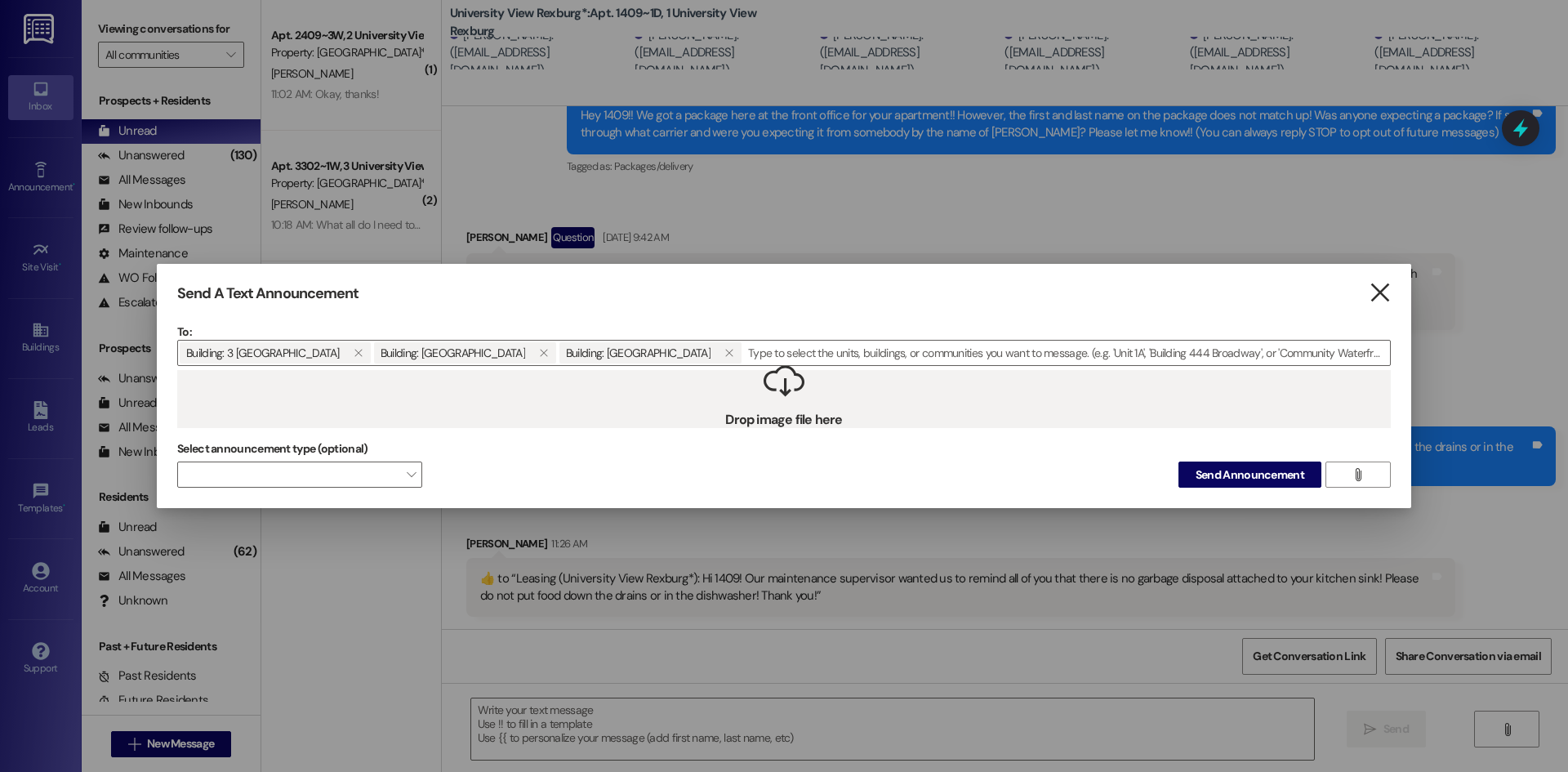
click at [1380, 296] on icon "" at bounding box center [1380, 293] width 22 height 17
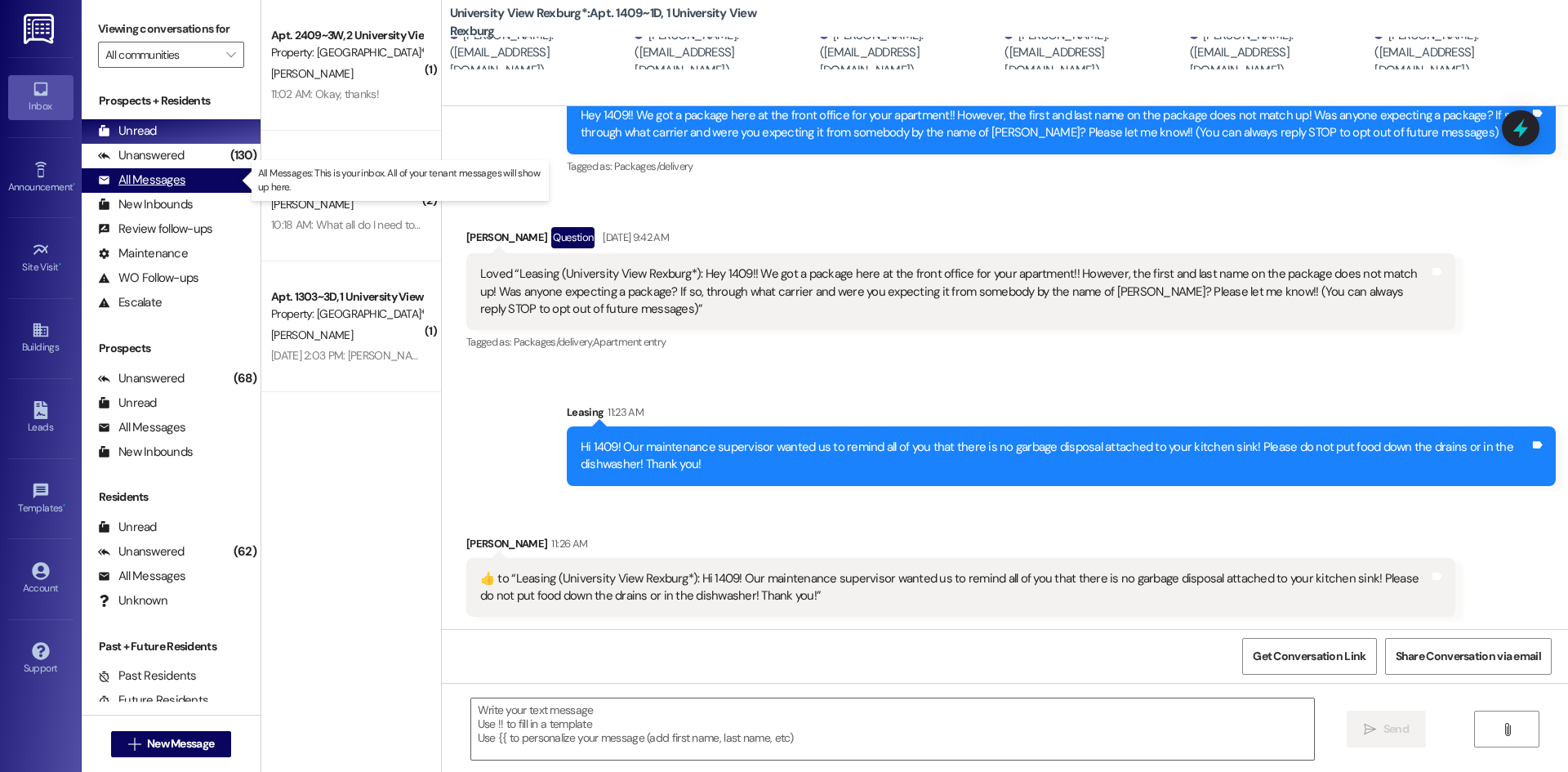
click at [161, 180] on div "All Messages" at bounding box center [142, 180] width 88 height 17
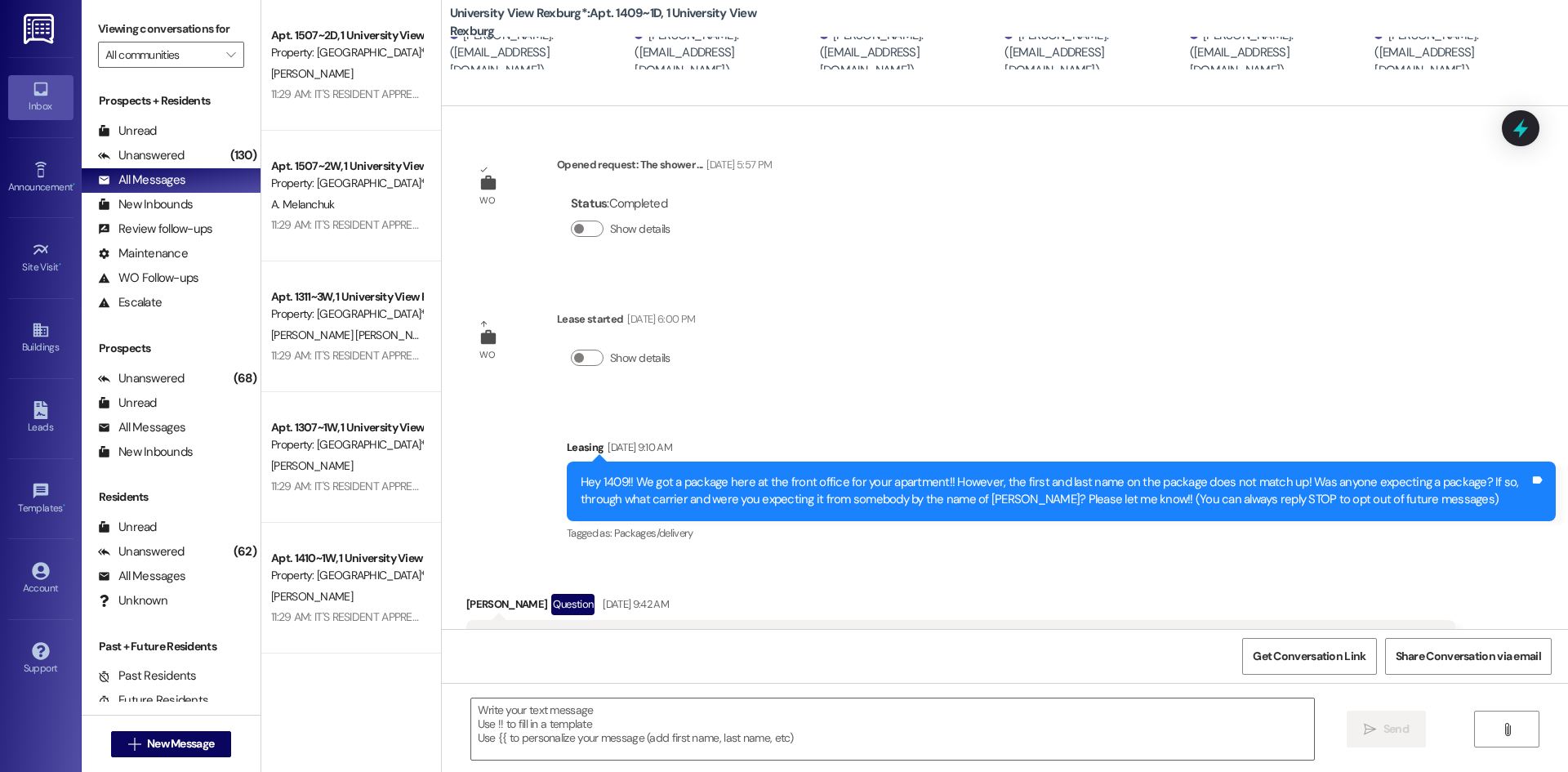
scroll to position [418, 0]
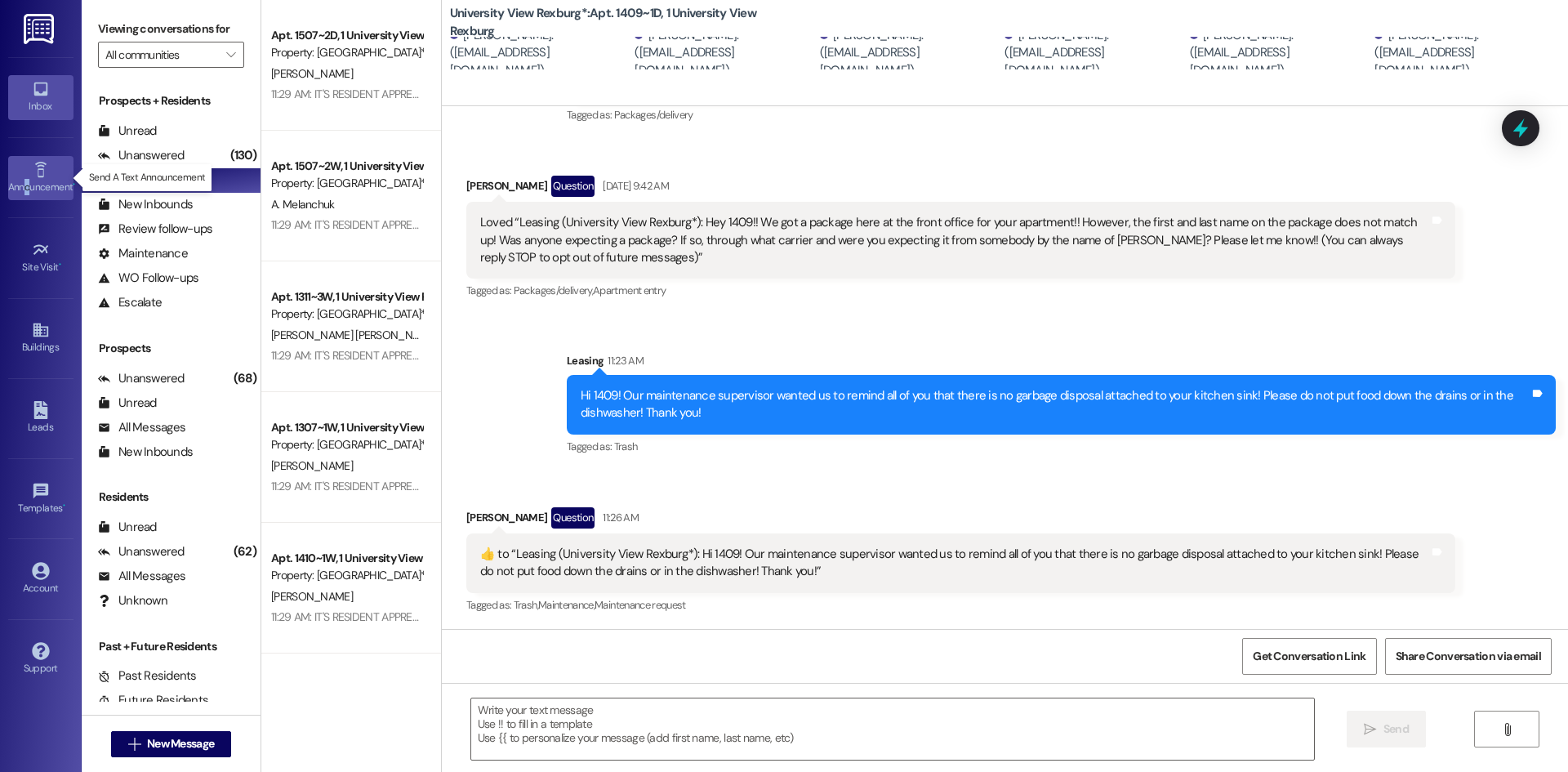
click at [27, 179] on div "Announcement •" at bounding box center [41, 187] width 82 height 16
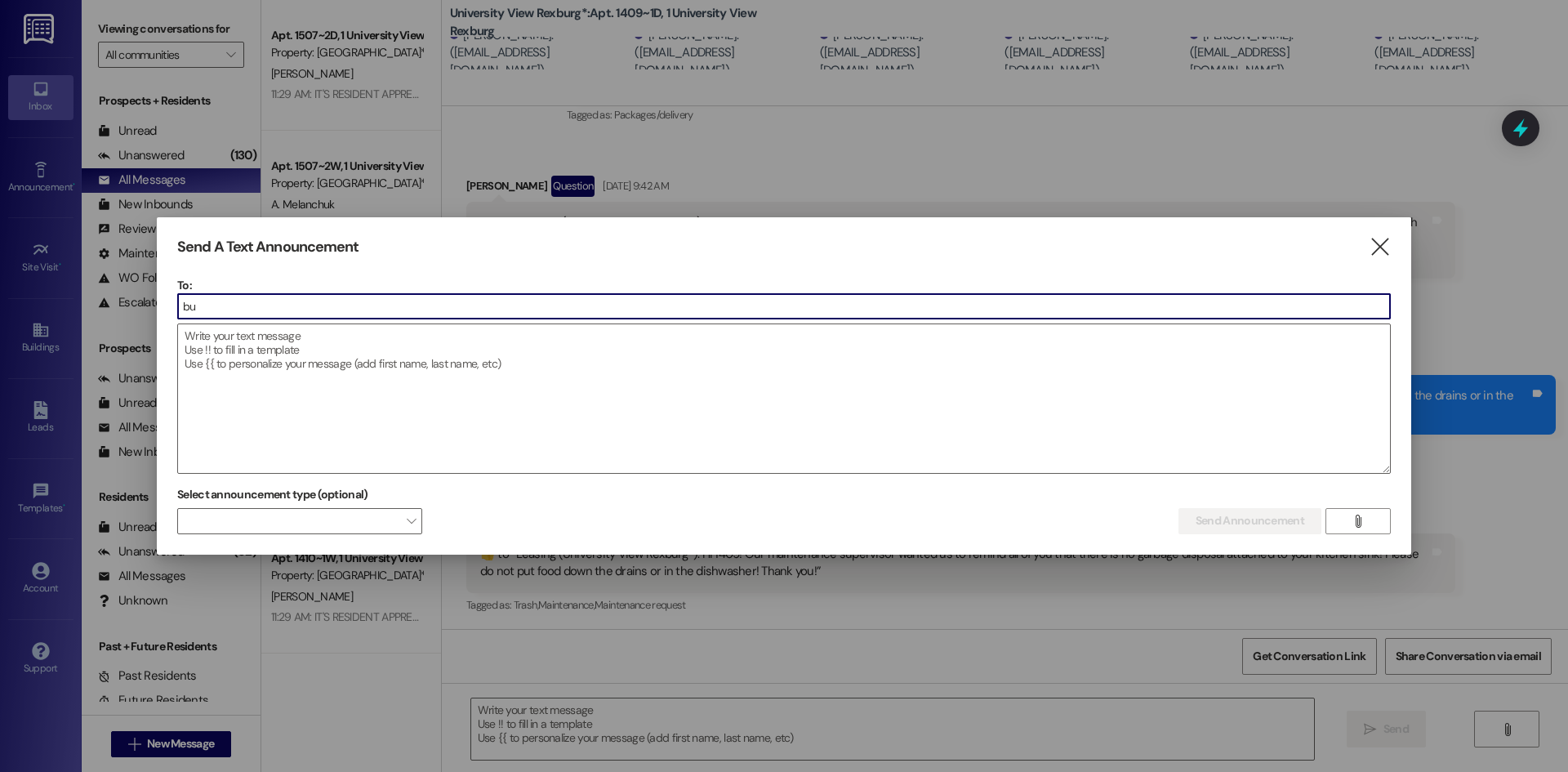
type input "[PERSON_NAME]"
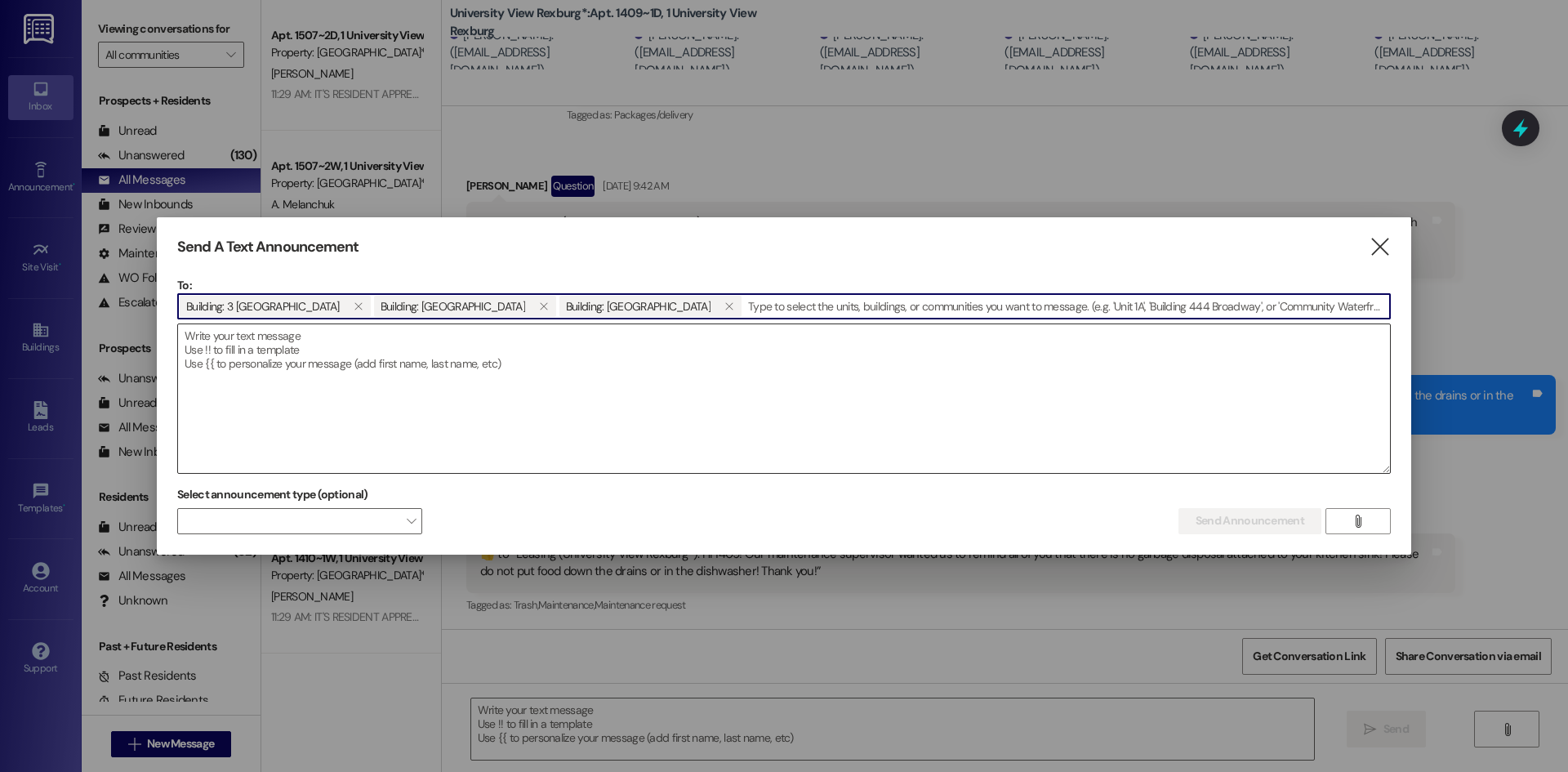
click at [285, 342] on textarea at bounding box center [784, 398] width 1212 height 149
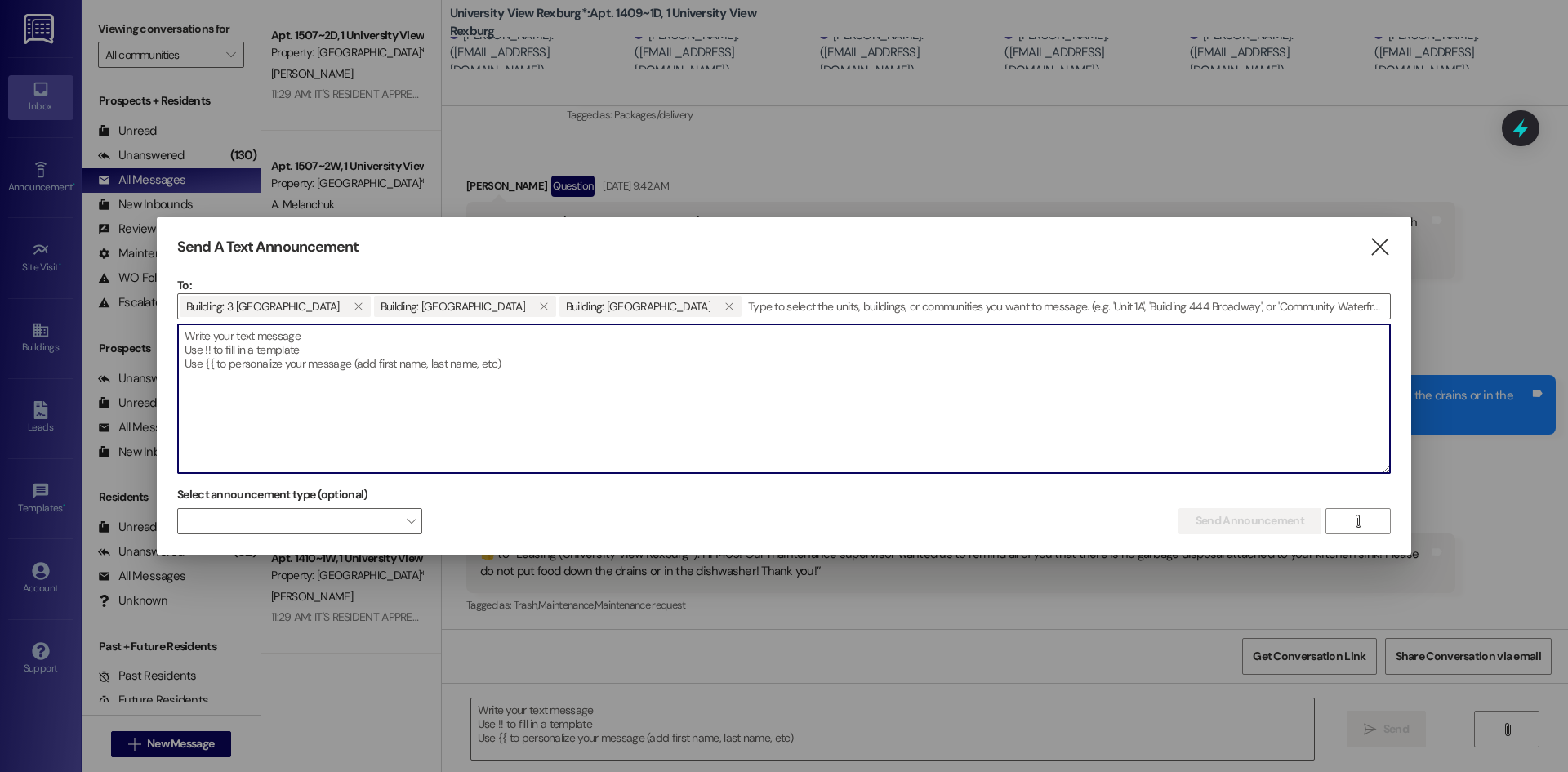
paste textarea "RAW SCAVENGER HUNT!! Win a $10, $15, $20, $25, OR $50 gift card by participatin…"
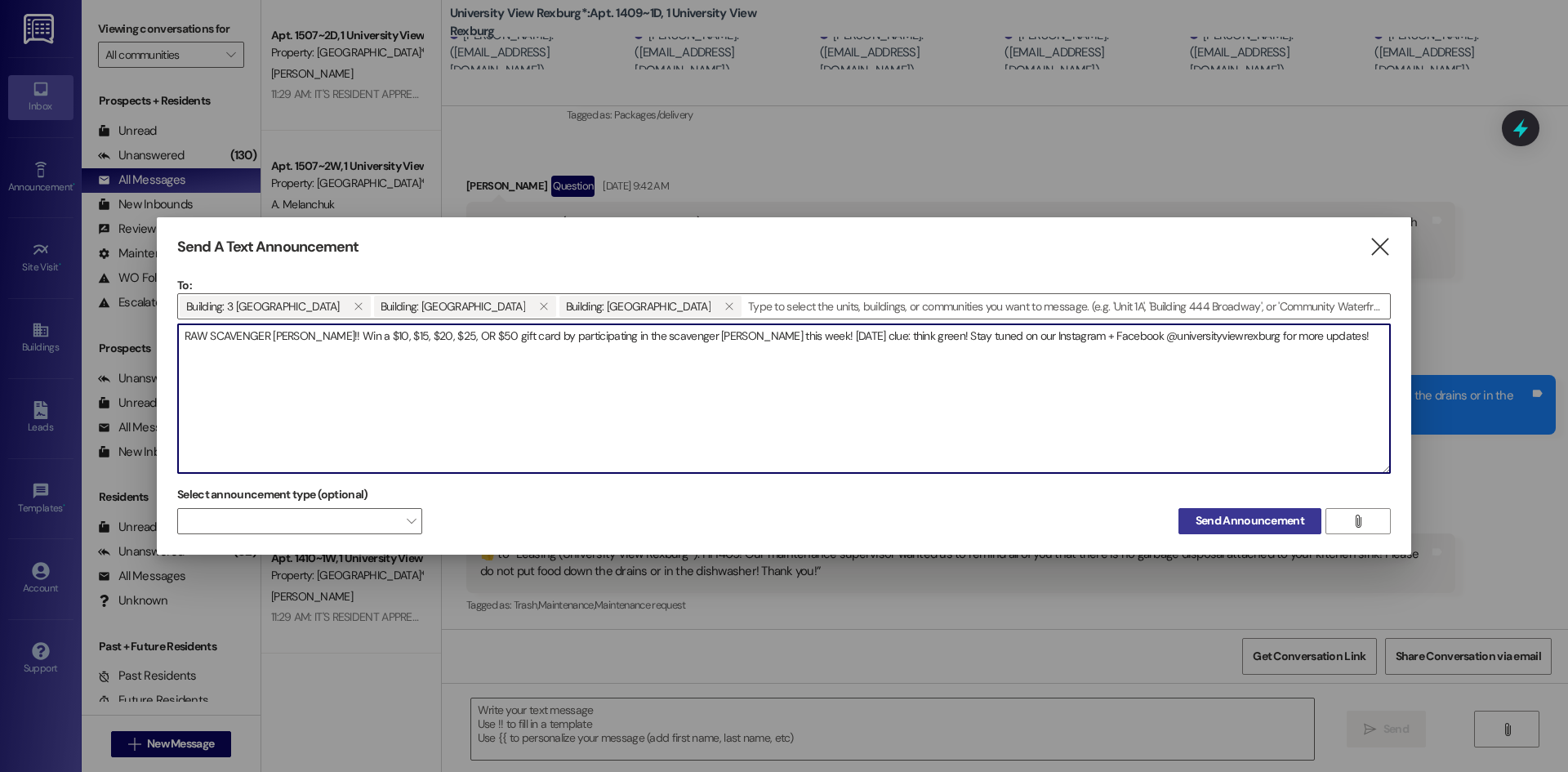
click at [1253, 520] on span "Send Announcement" at bounding box center [1250, 520] width 108 height 17
click at [1299, 332] on textarea "RAW SCAVENGER HUNT!! Win a $10, $15, $20, $25, OR $50 gift card by participatin…" at bounding box center [784, 398] width 1212 height 149
click at [736, 341] on textarea "RAW SCAVENGER HUNT!! Win a $10, $15, $20, $25, OR $50 gift card by participatin…" at bounding box center [784, 398] width 1212 height 149
type textarea "RAW SCAVENGER [PERSON_NAME]!! Win a $10, $15, $20, $25, OR $50 gift card by par…"
drag, startPoint x: 531, startPoint y: 351, endPoint x: 147, endPoint y: 323, distance: 385.0
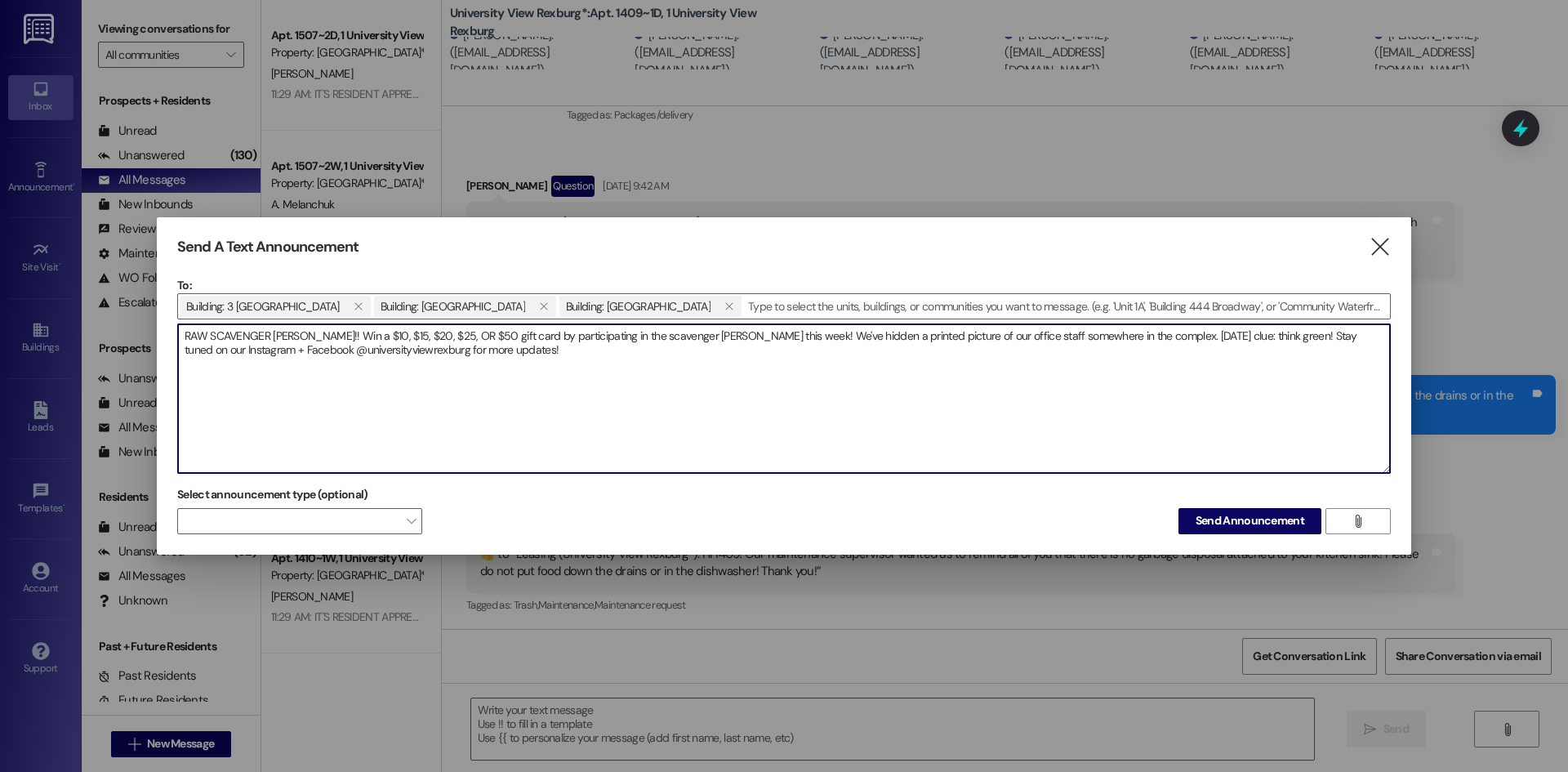
click at [147, 323] on div "Send A Text Announcement  To: Building: 3 University View Rexburg  Building: …" at bounding box center [784, 386] width 1568 height 772
click at [1146, 349] on textarea "RAW SCAVENGER [PERSON_NAME]!! Win a $10, $15, $20, $25, OR $50 gift card by par…" at bounding box center [784, 398] width 1212 height 149
drag, startPoint x: 487, startPoint y: 345, endPoint x: 181, endPoint y: 324, distance: 306.7
click at [181, 324] on div "RAW SCAVENGER [PERSON_NAME]!! Win a $10, $15, $20, $25, OR $50 gift card by par…" at bounding box center [783, 398] width 1213 height 150
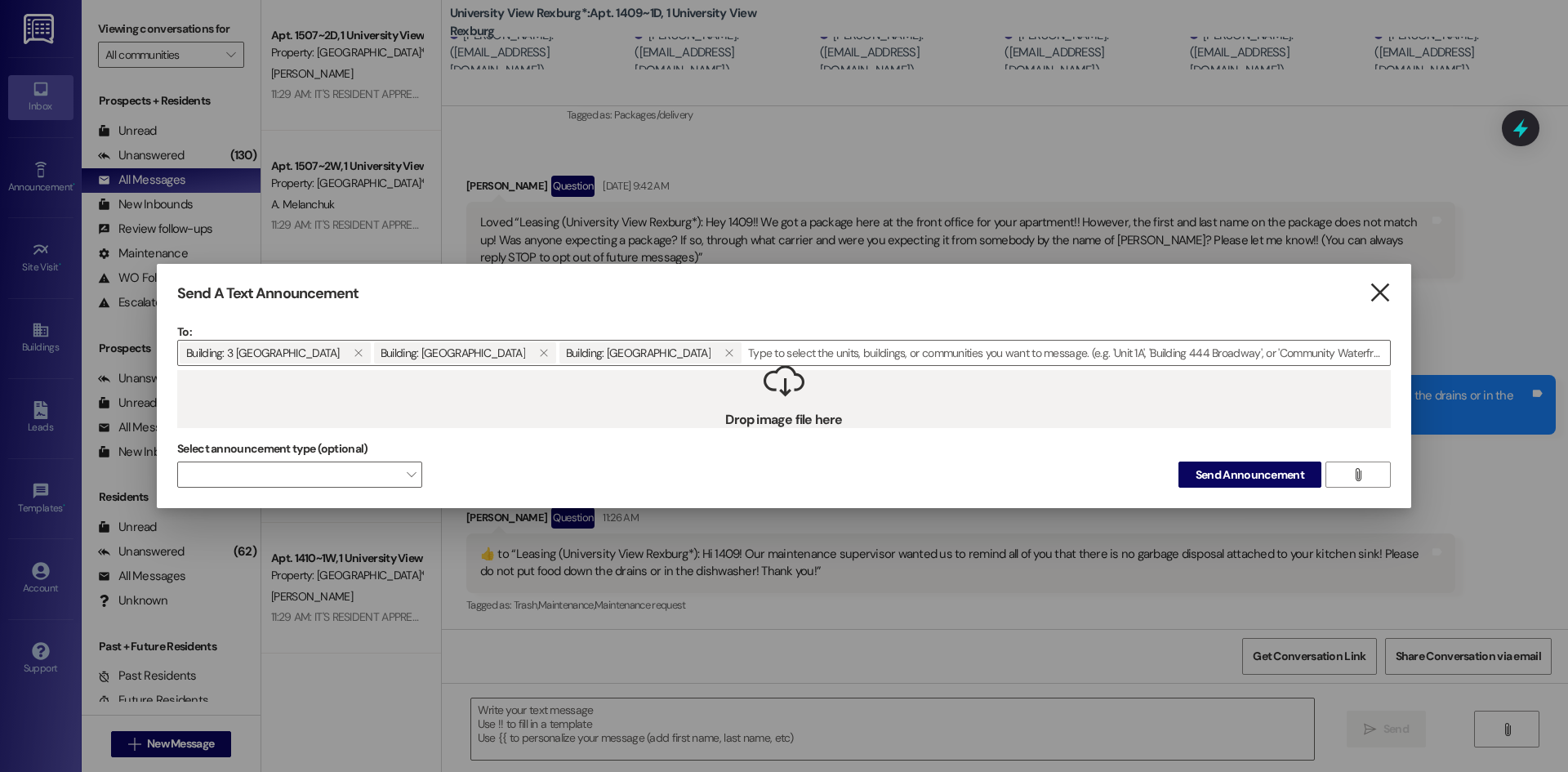
click at [1384, 295] on icon "" at bounding box center [1380, 293] width 22 height 17
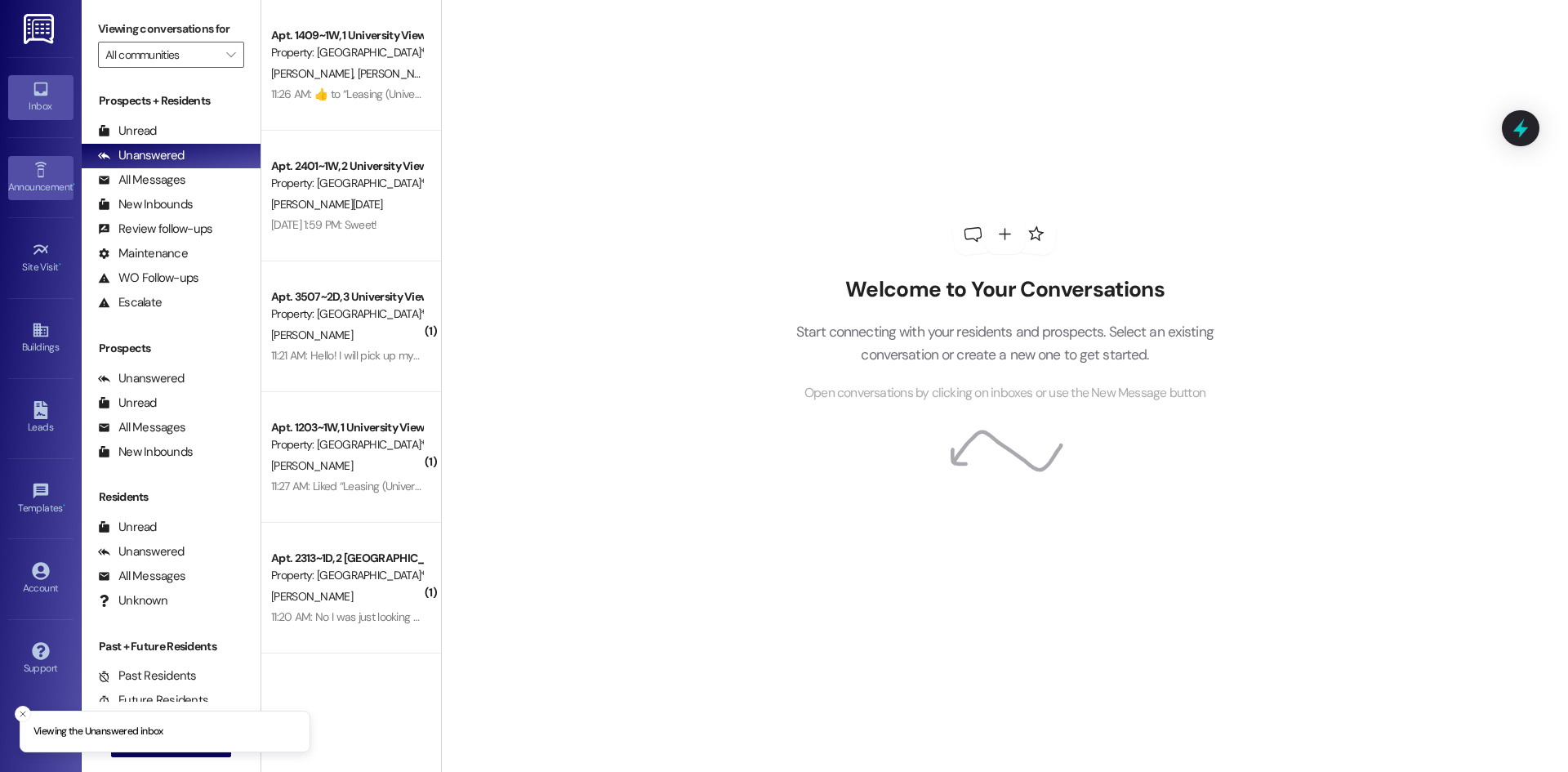
click at [36, 181] on div "Announcement •" at bounding box center [41, 187] width 82 height 16
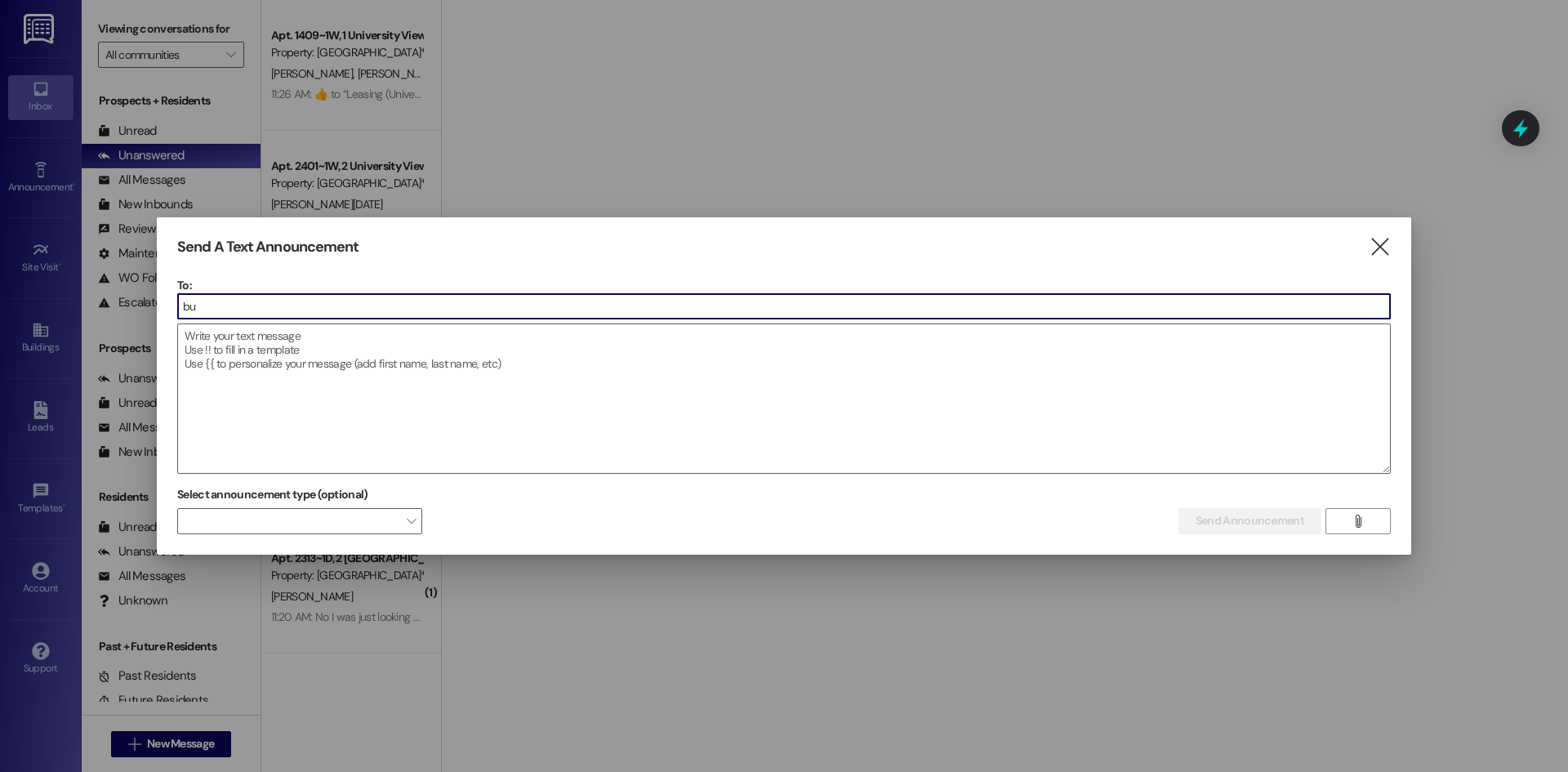
type input "[PERSON_NAME]"
type input "u"
type input "[PERSON_NAME]"
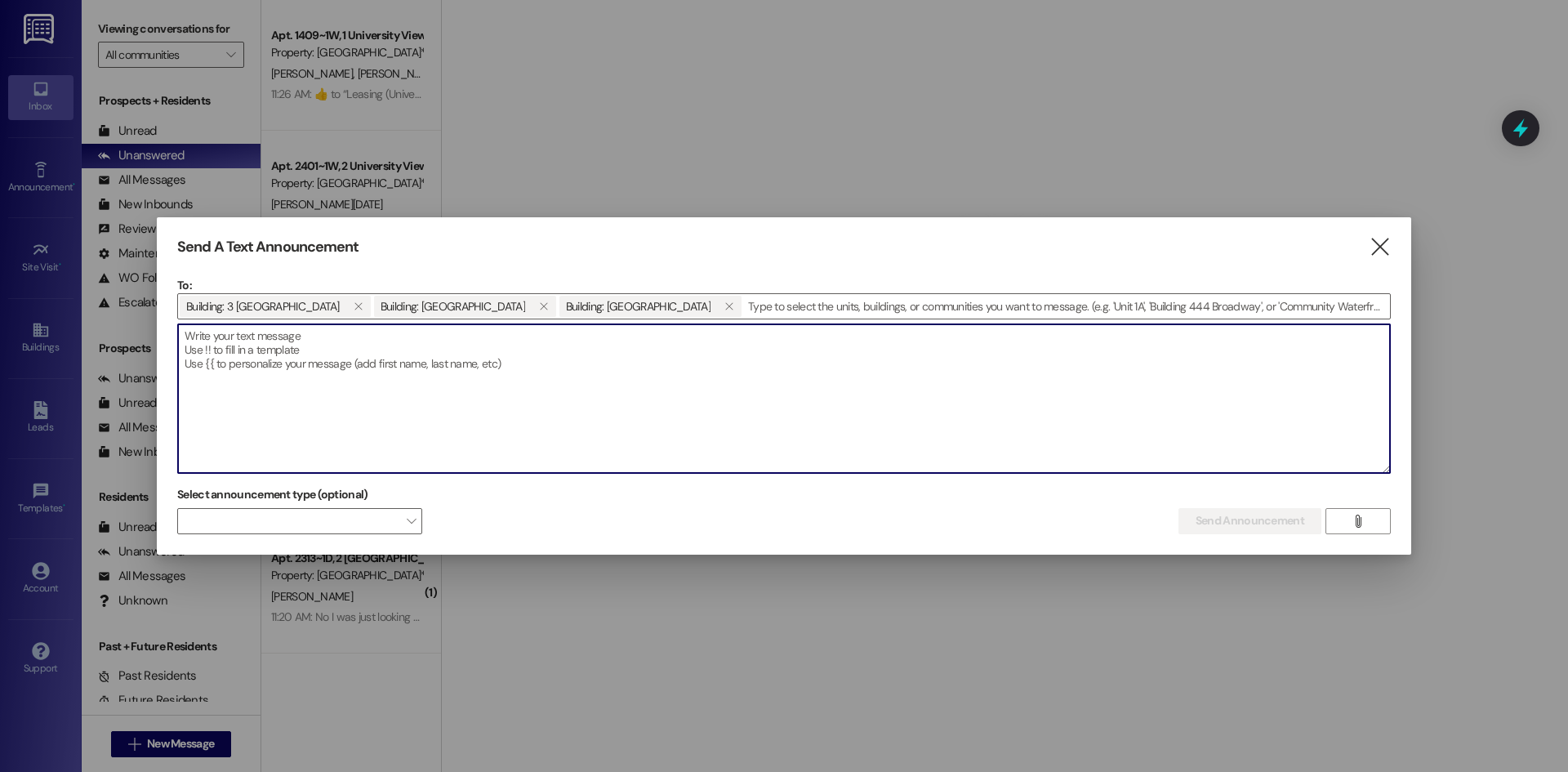
click at [552, 328] on textarea at bounding box center [784, 398] width 1212 height 149
paste textarea "RAW SCAVENGER [PERSON_NAME]!! Win a $10, $15, $20, $25, OR $50 gift card by par…"
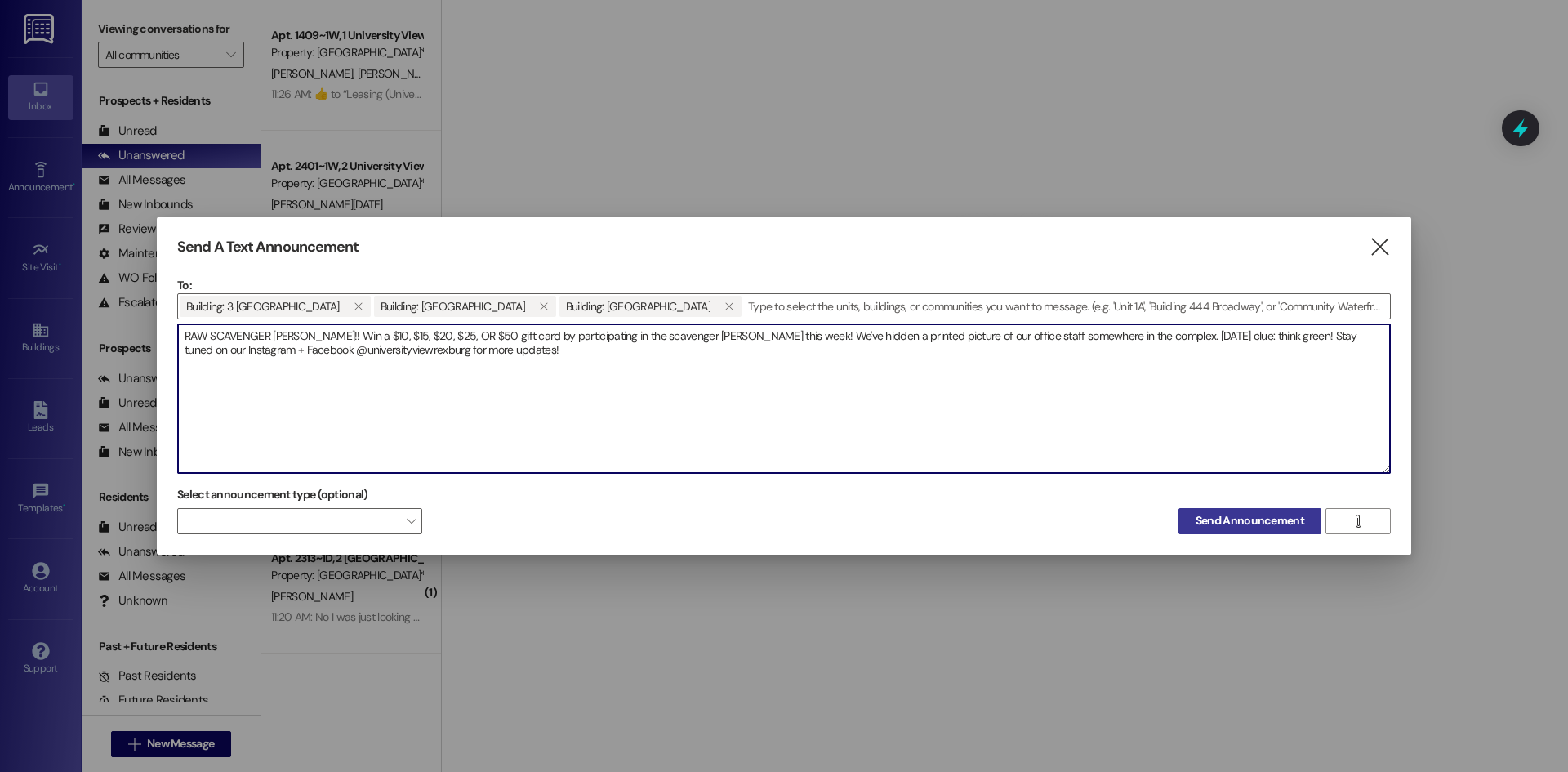
type textarea "RAW SCAVENGER [PERSON_NAME]!! Win a $10, $15, $20, $25, OR $50 gift card by par…"
click at [1263, 525] on span "Send Announcement" at bounding box center [1250, 520] width 108 height 17
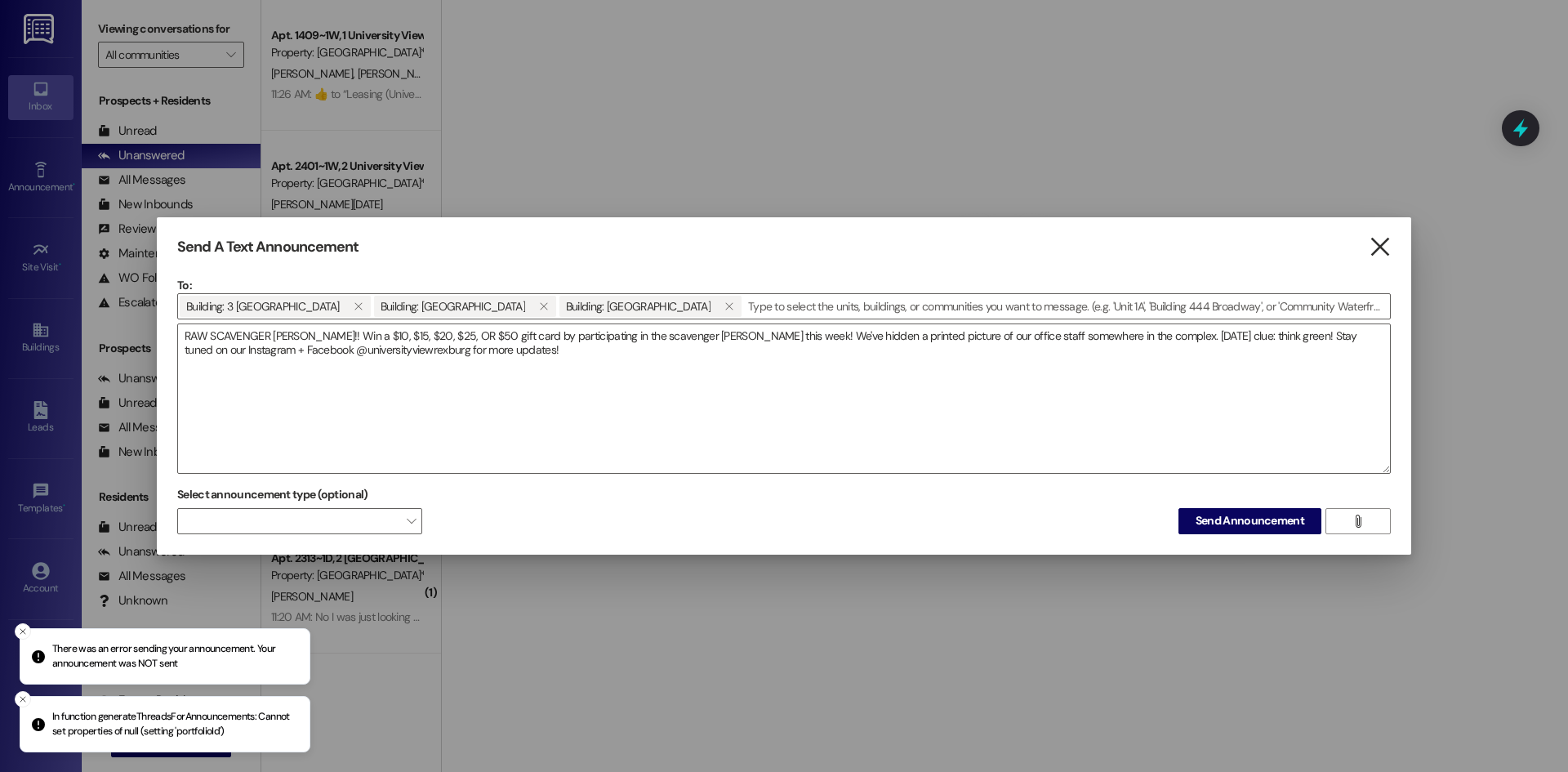
click at [1381, 247] on icon "" at bounding box center [1380, 247] width 22 height 17
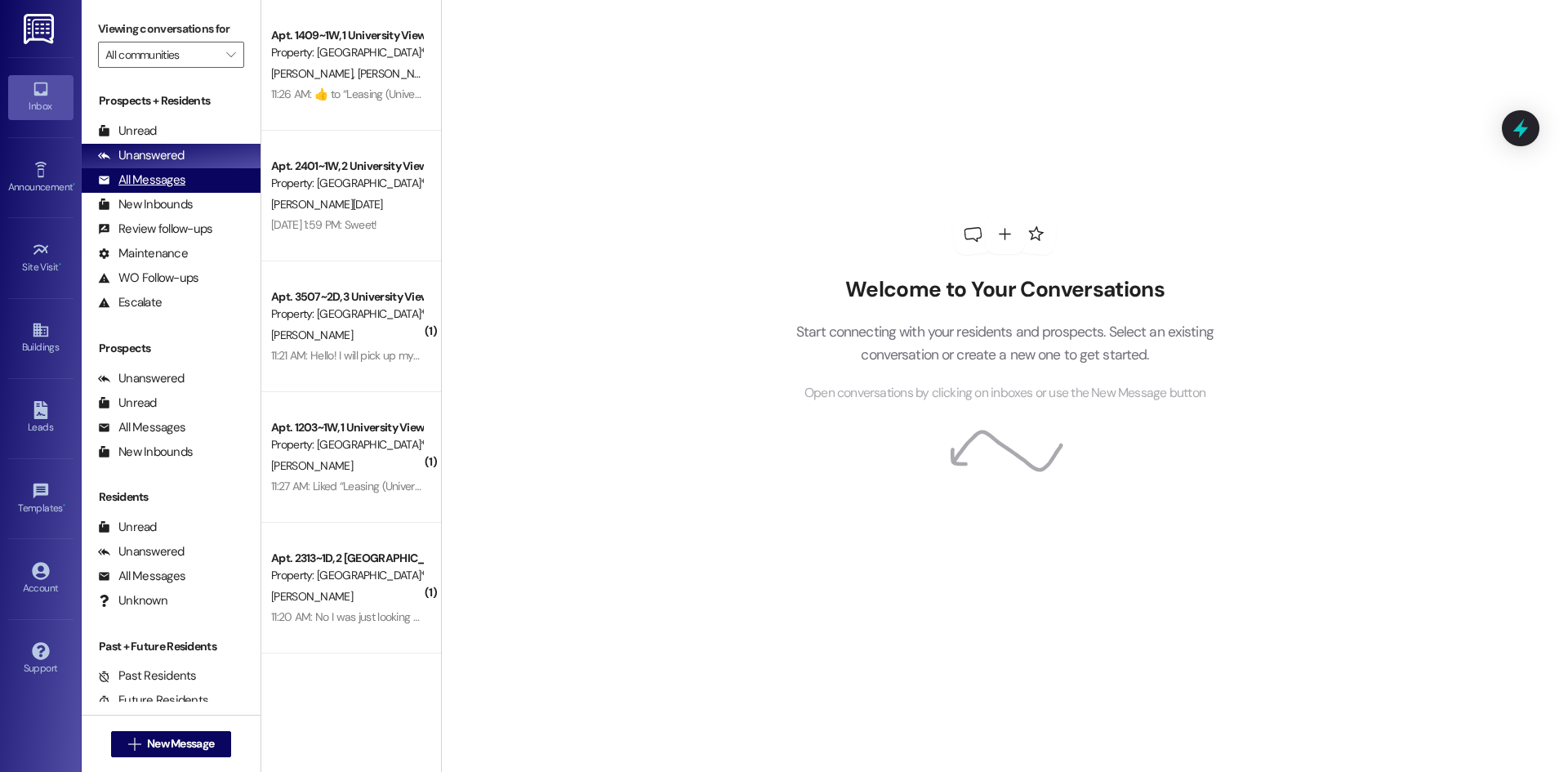
click at [153, 180] on div "All Messages" at bounding box center [142, 180] width 88 height 17
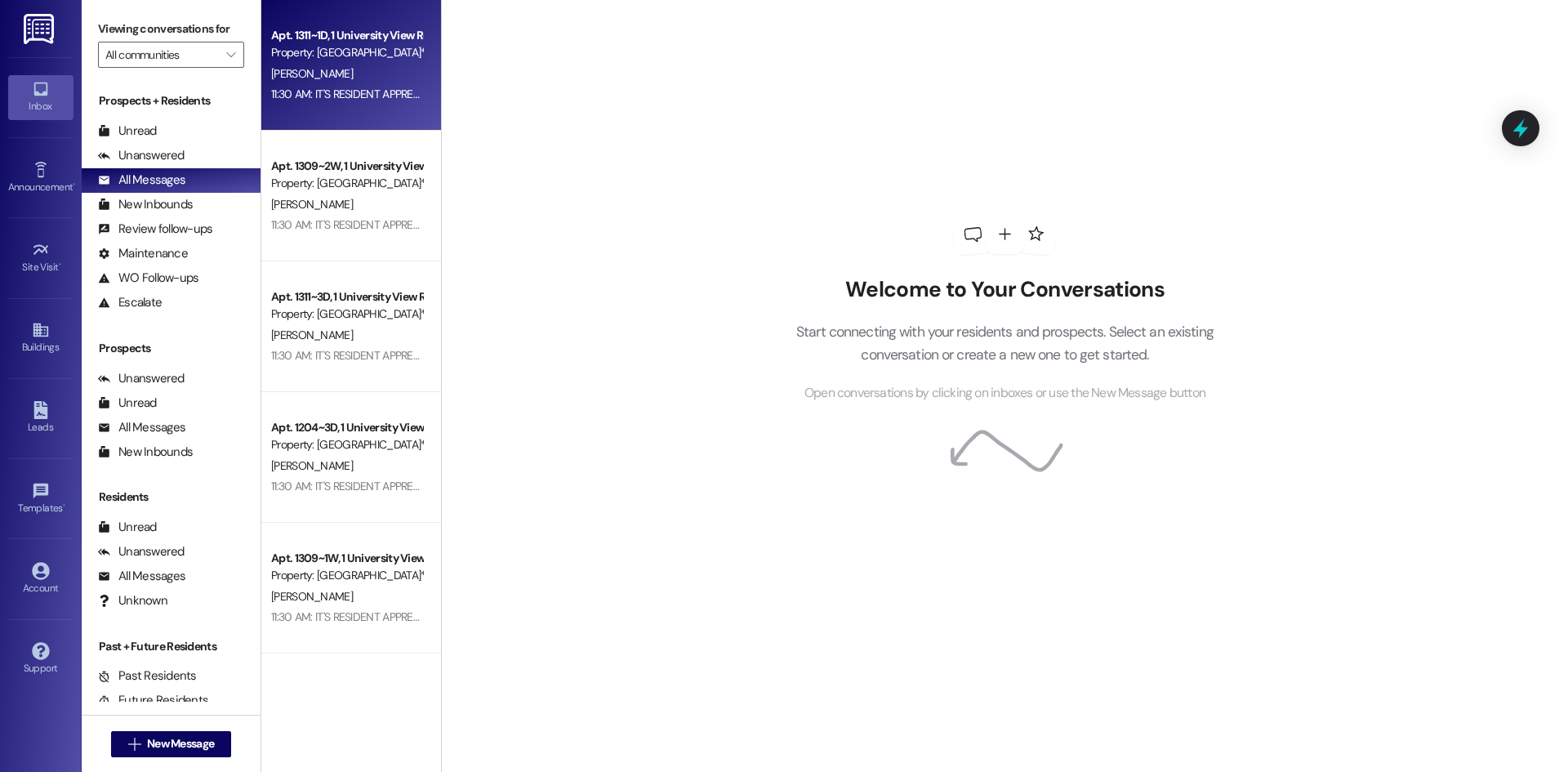
click at [341, 100] on div "11:30 AM: IT'S RESIDENT APPRECIATION WEEK (RAW)!!!!!! [DATE] events are Muffins…" at bounding box center [1069, 94] width 1598 height 15
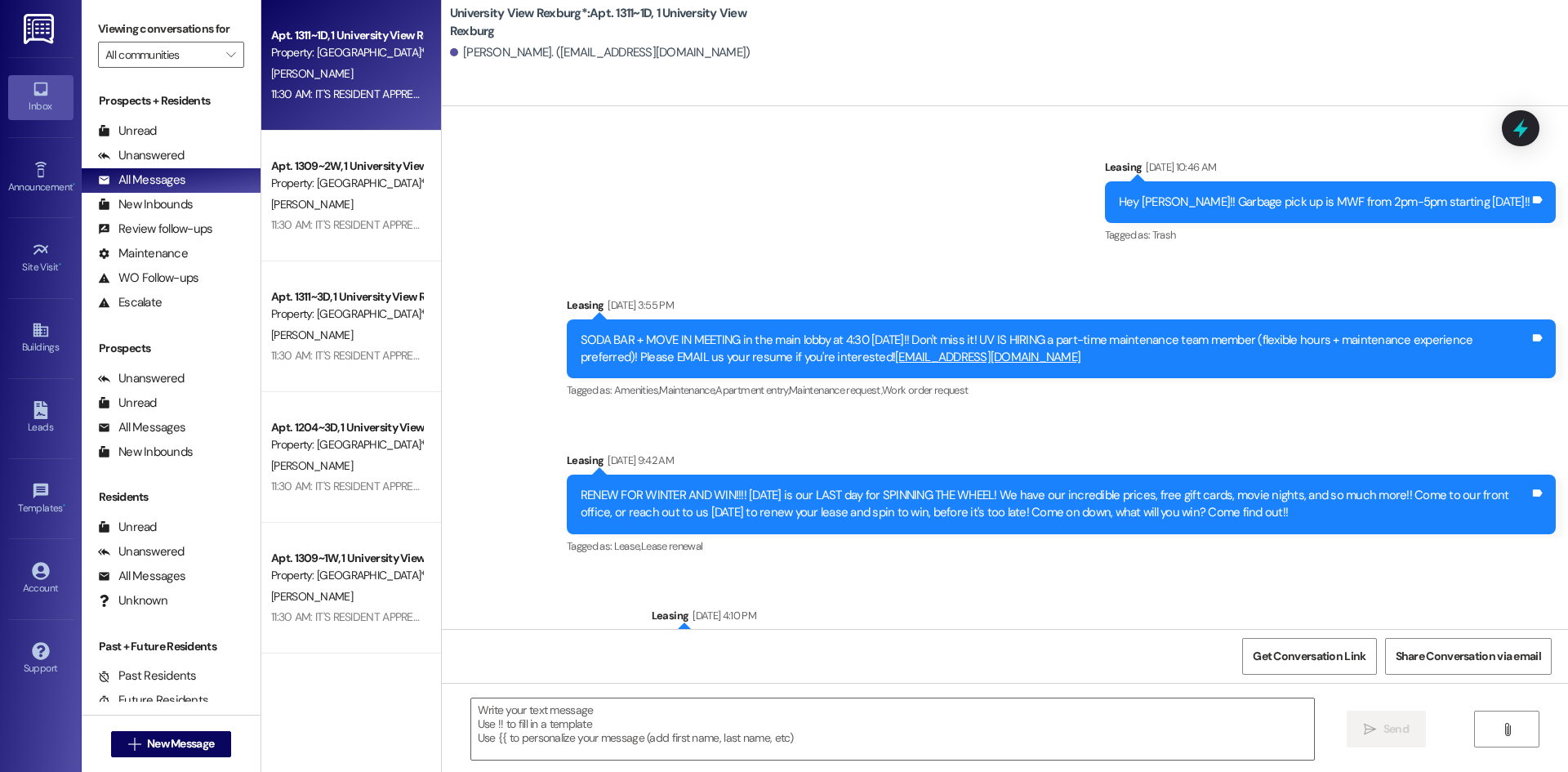
scroll to position [3592, 0]
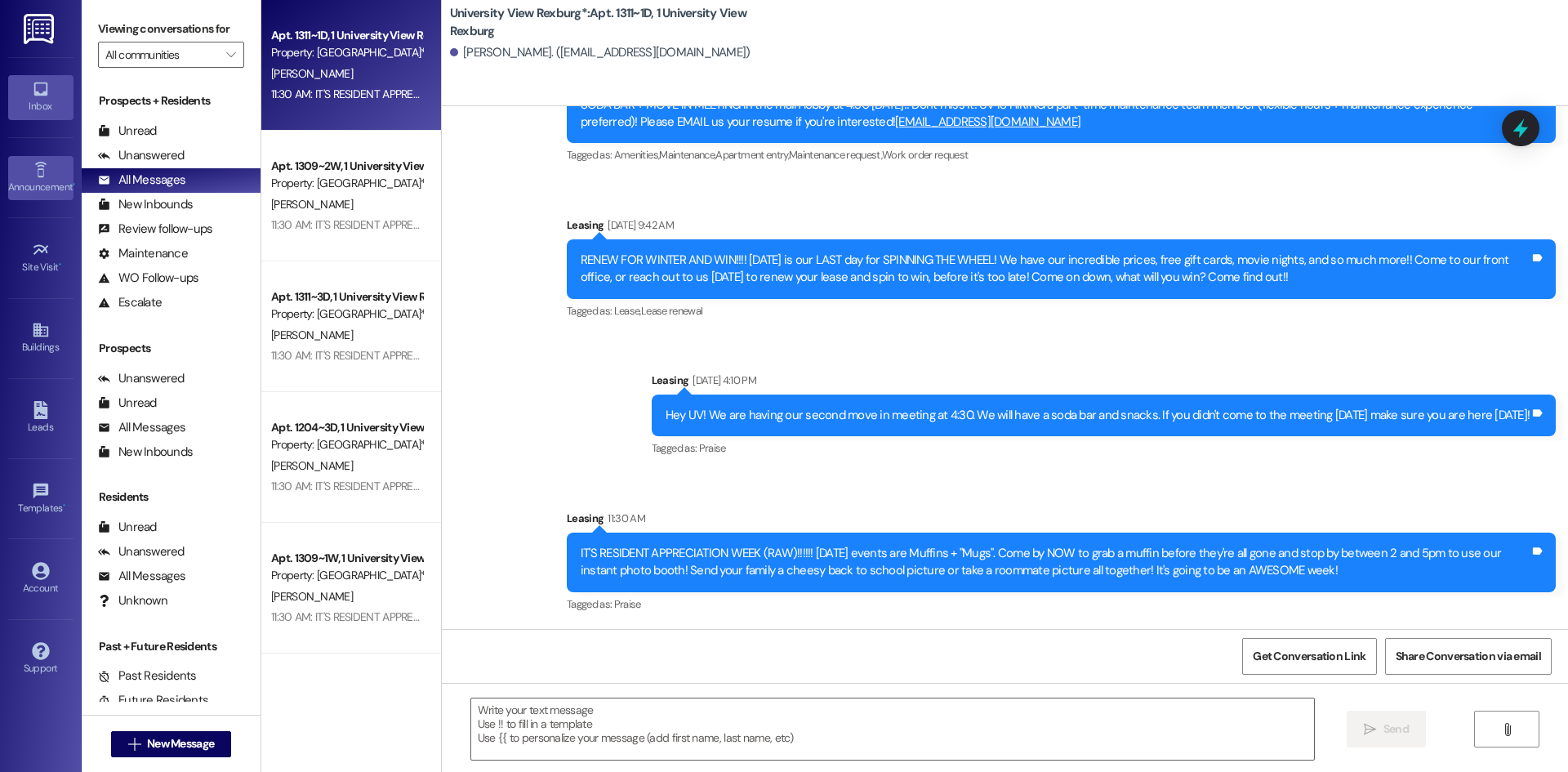
click at [50, 167] on link "Announcement •" at bounding box center [41, 178] width 66 height 44
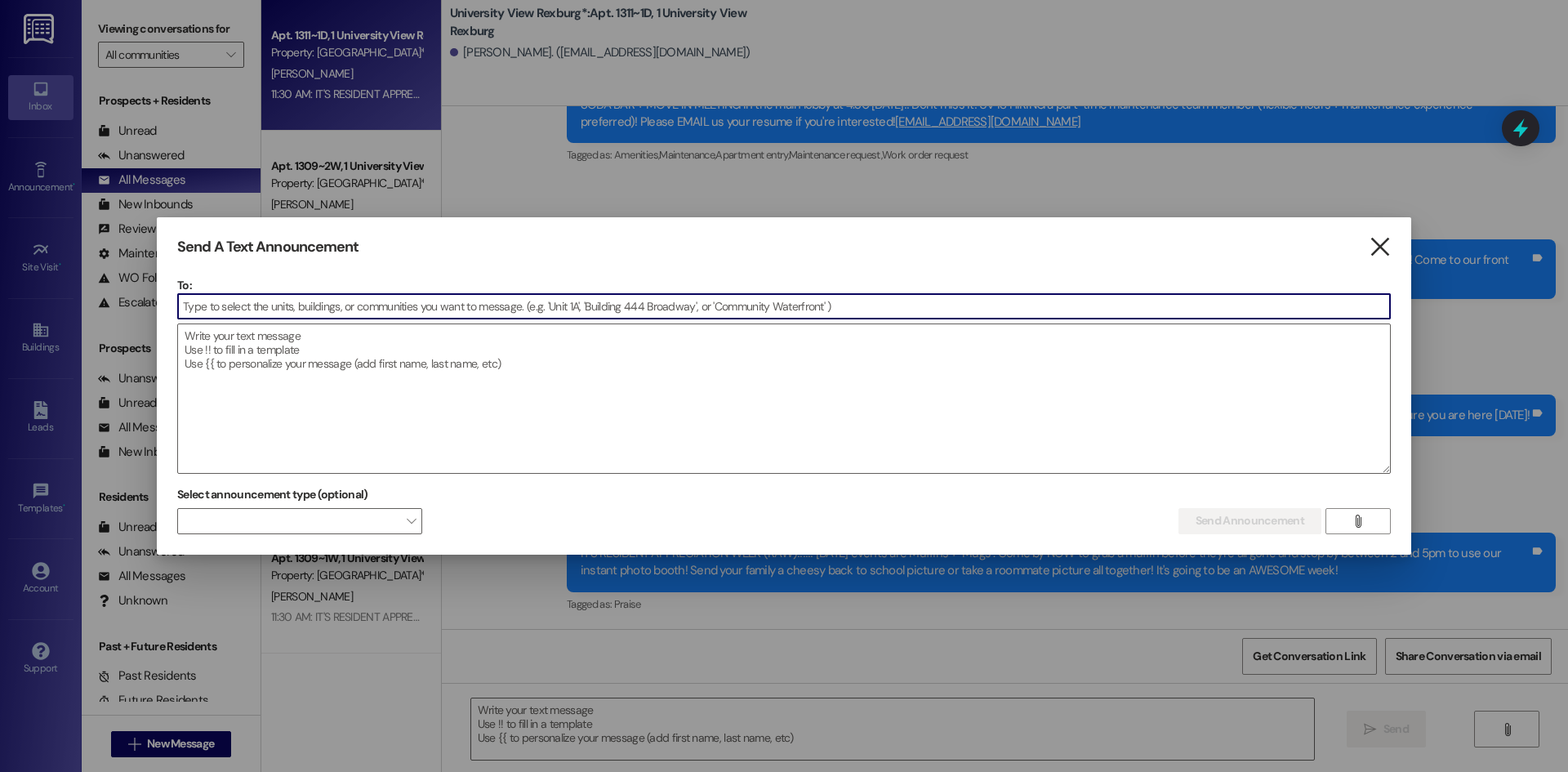
click at [1386, 242] on icon "" at bounding box center [1380, 247] width 22 height 17
